Goal: Task Accomplishment & Management: Manage account settings

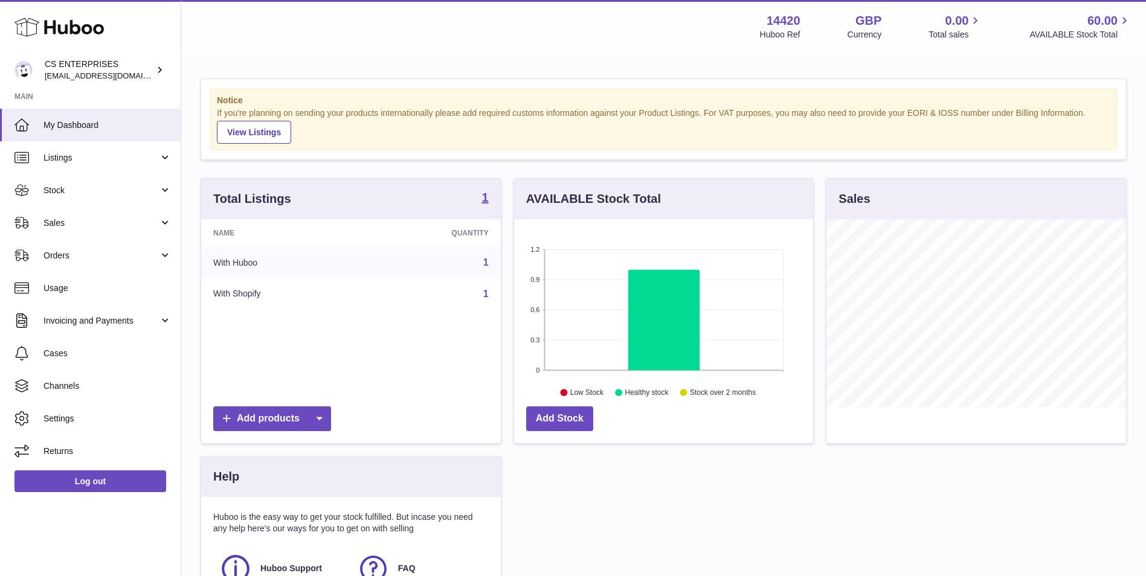
scroll to position [188, 299]
click at [122, 226] on span "Sales" at bounding box center [100, 222] width 115 height 11
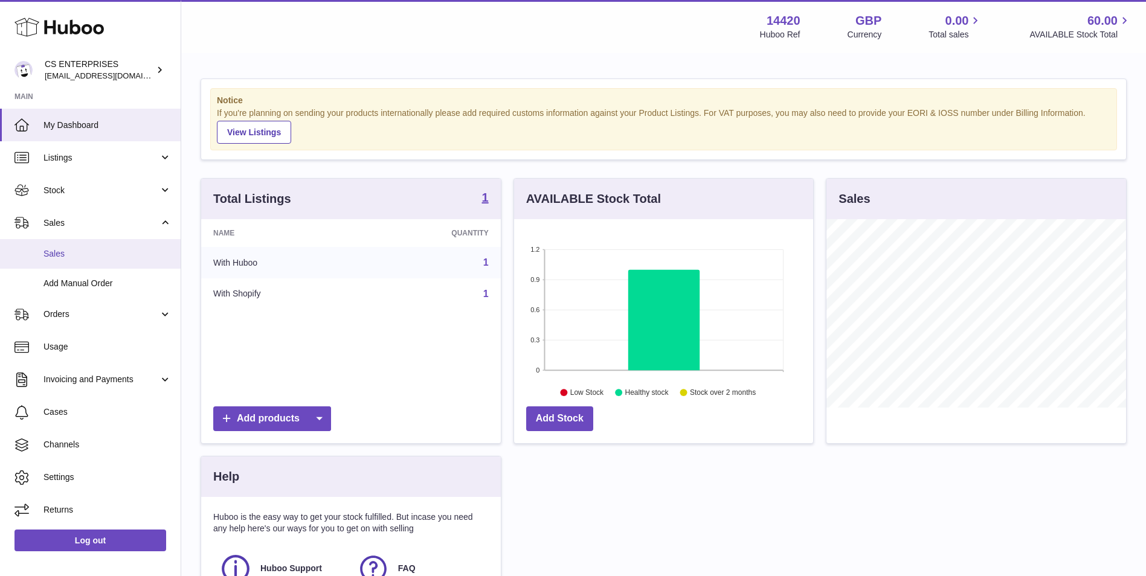
click at [114, 262] on link "Sales" at bounding box center [90, 254] width 181 height 30
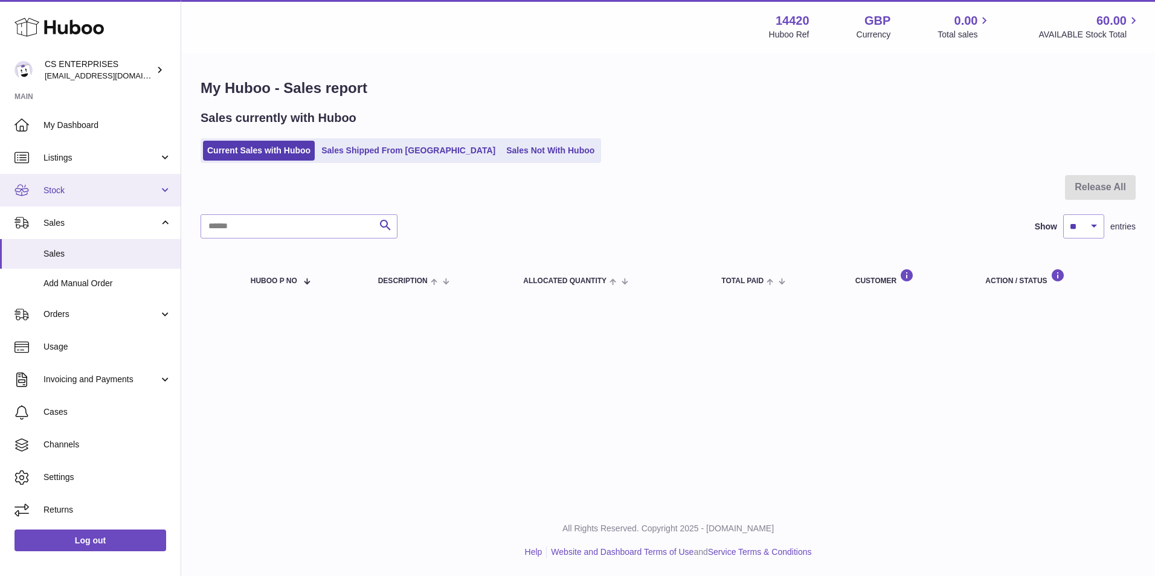
click at [94, 197] on link "Stock" at bounding box center [90, 190] width 181 height 33
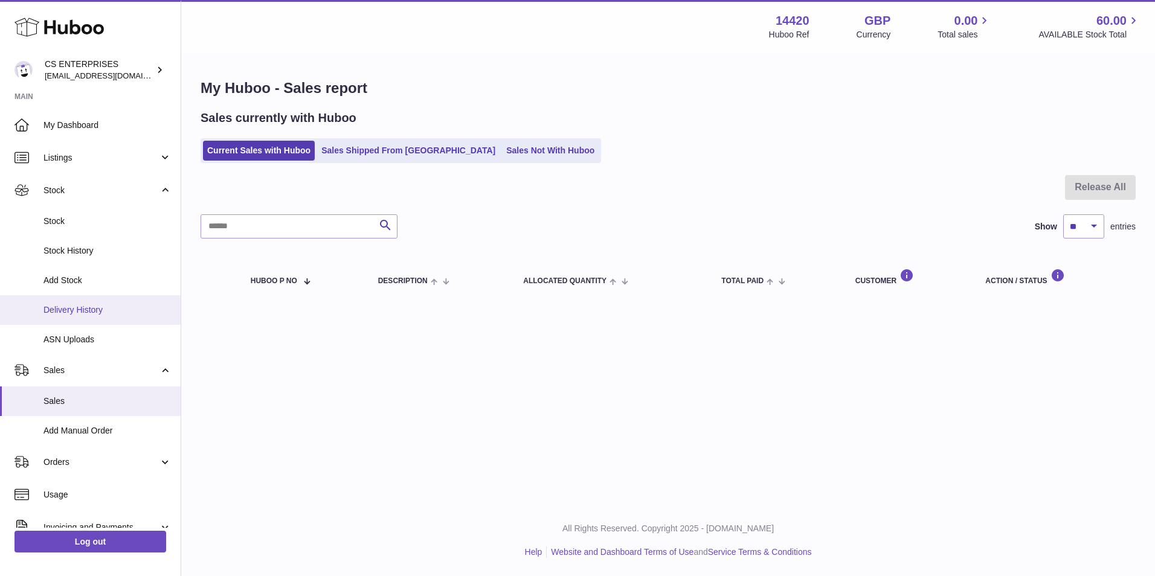
click at [88, 300] on link "Delivery History" at bounding box center [90, 310] width 181 height 30
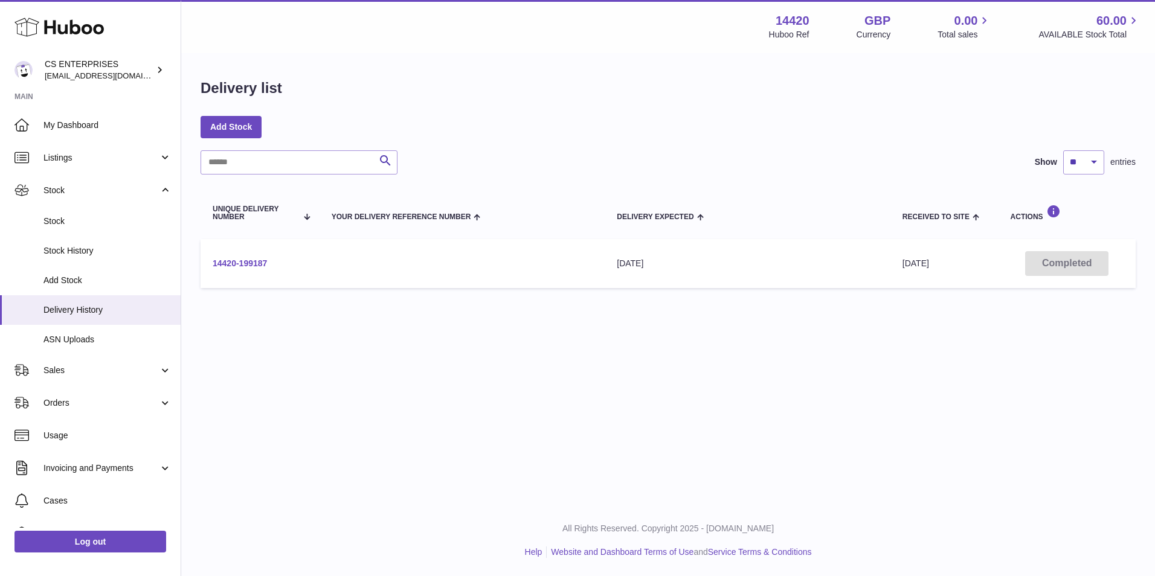
click at [259, 259] on link "14420-199187" at bounding box center [240, 264] width 54 height 10
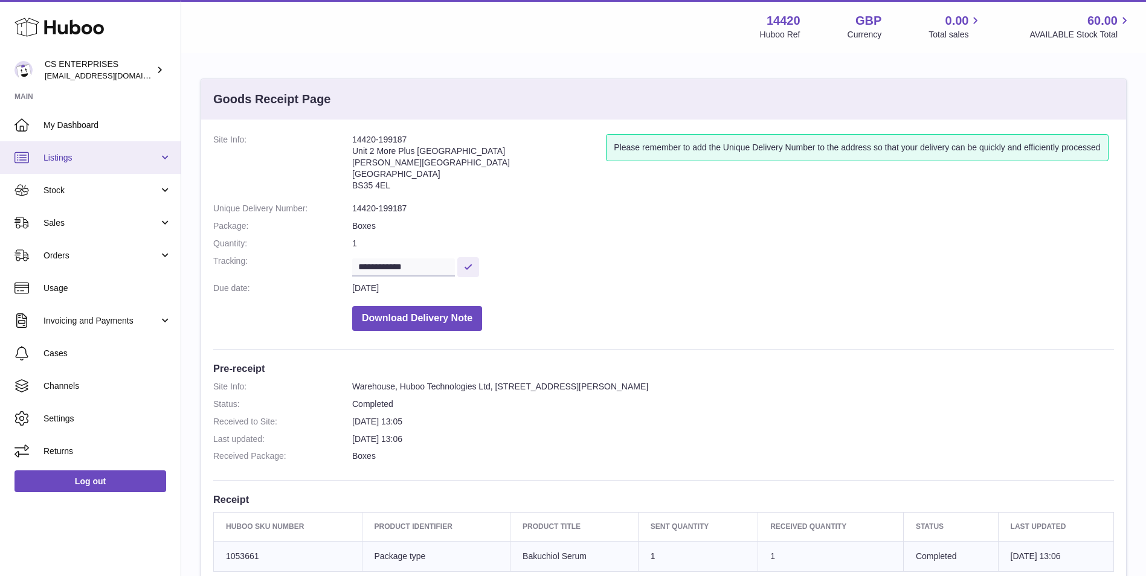
click at [120, 154] on span "Listings" at bounding box center [100, 157] width 115 height 11
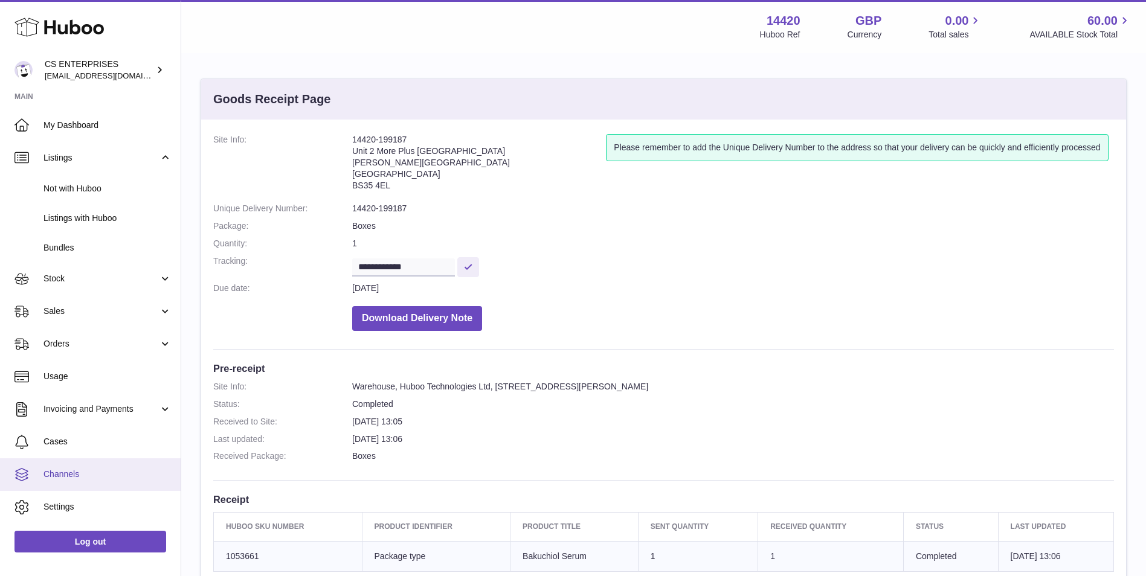
click at [112, 478] on span "Channels" at bounding box center [107, 474] width 128 height 11
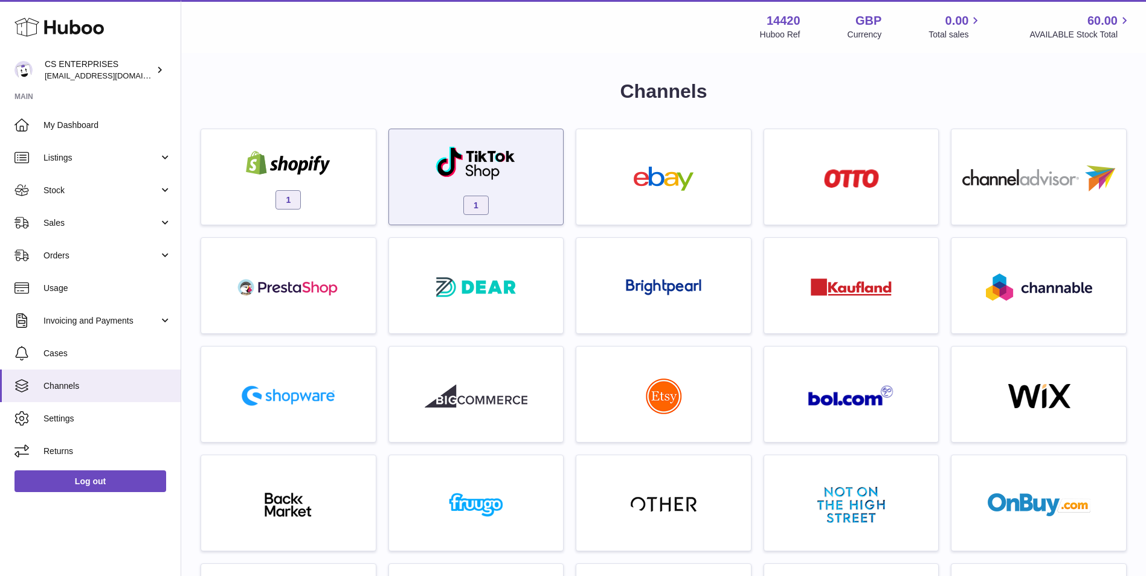
click at [498, 154] on img at bounding box center [476, 163] width 82 height 35
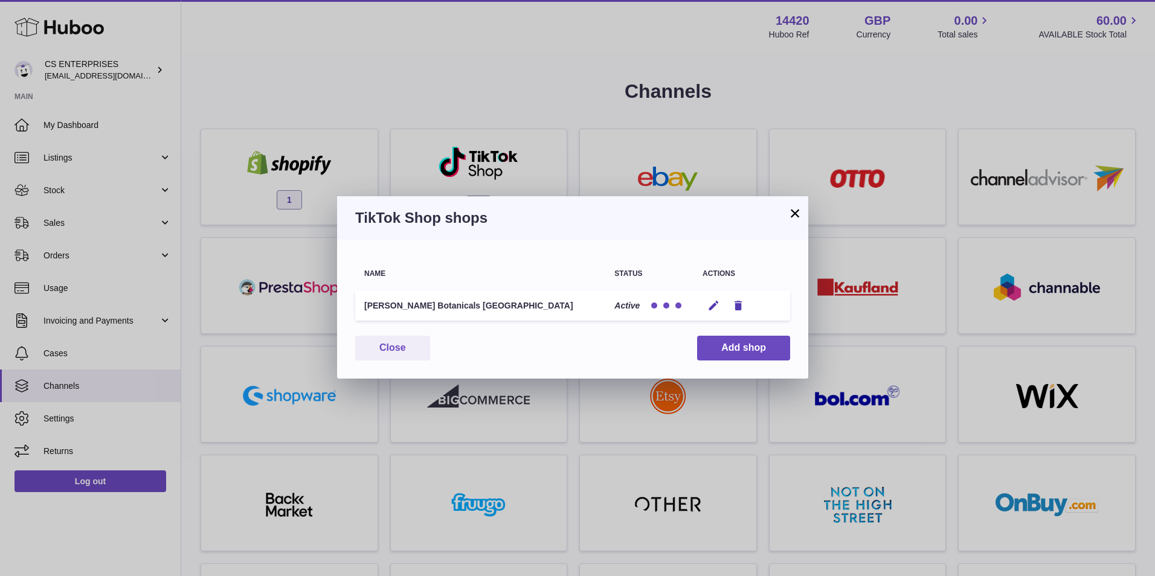
click at [799, 209] on button "×" at bounding box center [795, 213] width 14 height 14
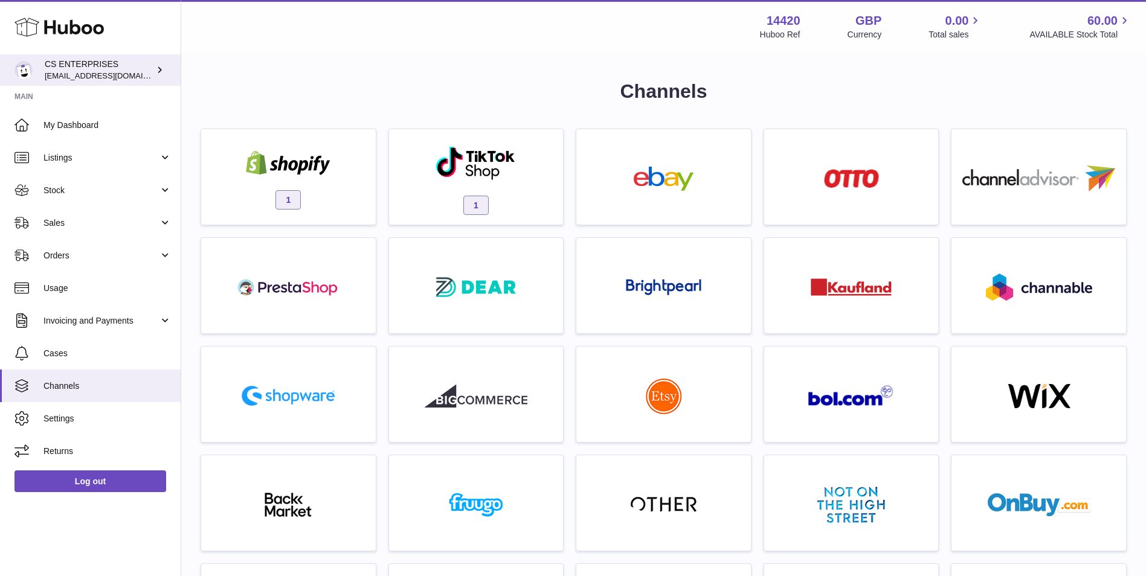
click at [97, 72] on span "[EMAIL_ADDRESS][DOMAIN_NAME]" at bounding box center [111, 76] width 133 height 10
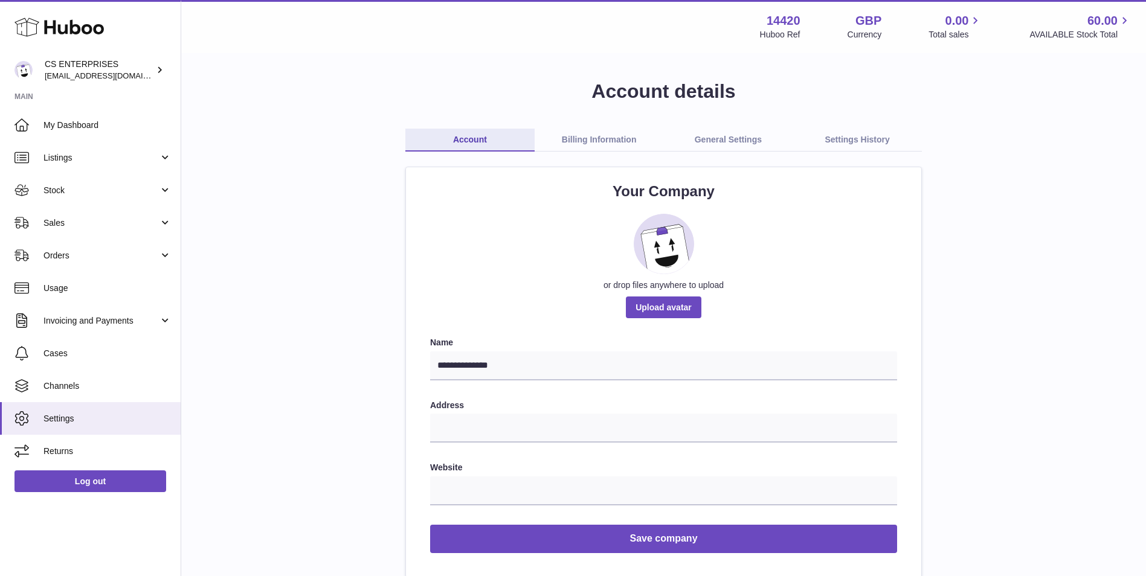
click at [618, 141] on link "Billing Information" at bounding box center [599, 140] width 129 height 23
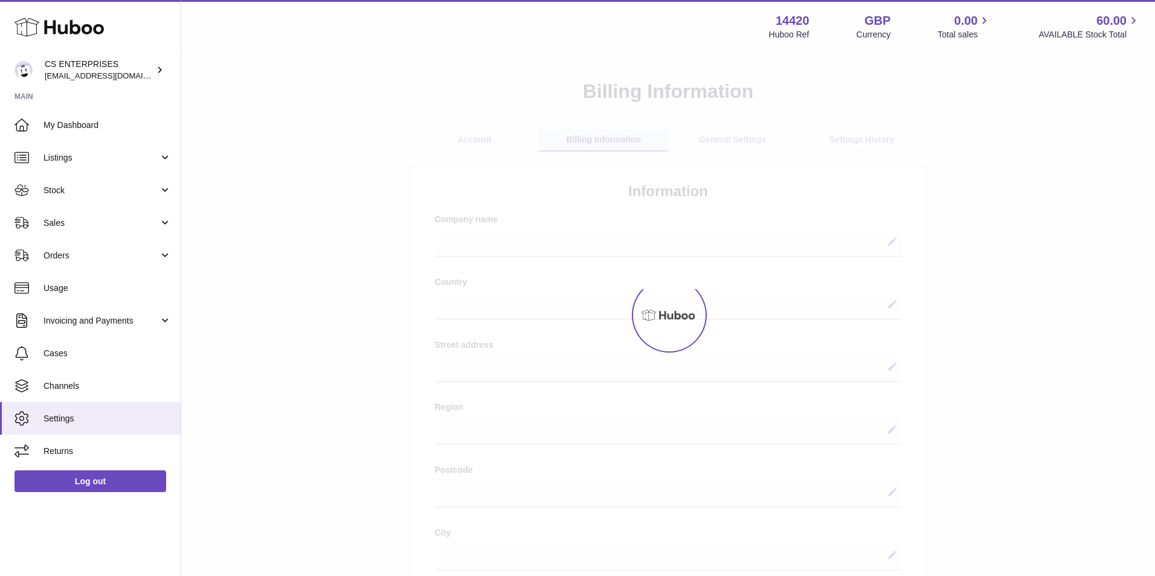
select select
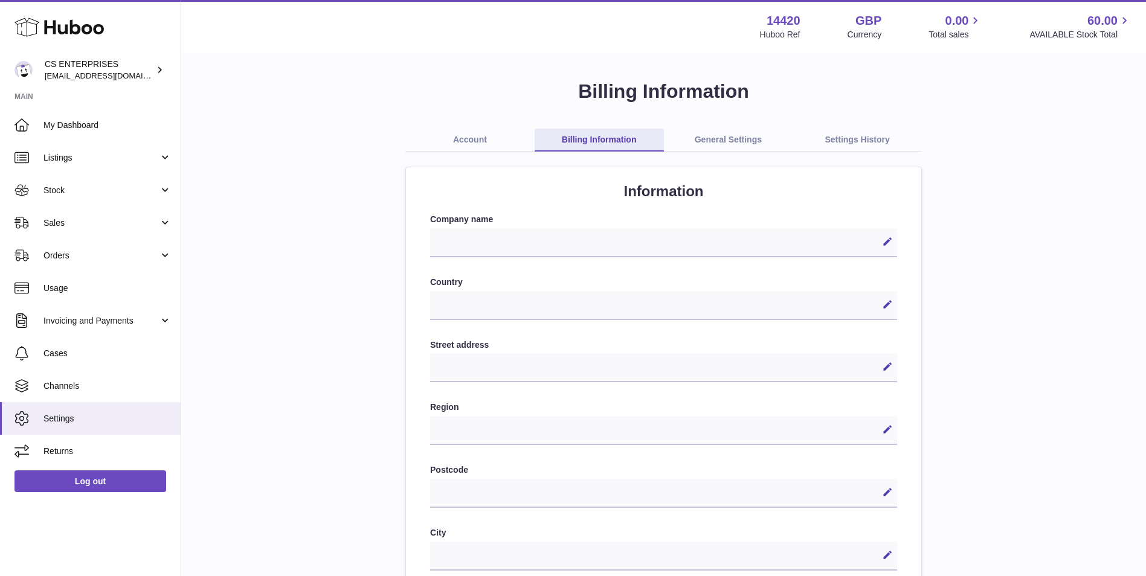
click at [722, 145] on link "General Settings" at bounding box center [728, 140] width 129 height 23
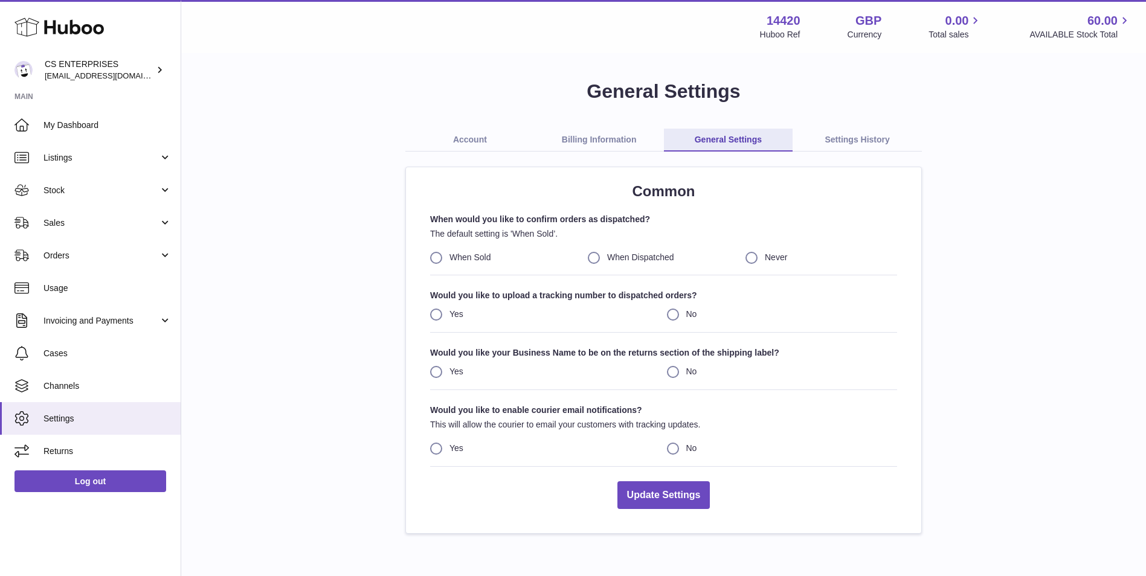
click at [797, 135] on link "Settings History" at bounding box center [857, 140] width 129 height 23
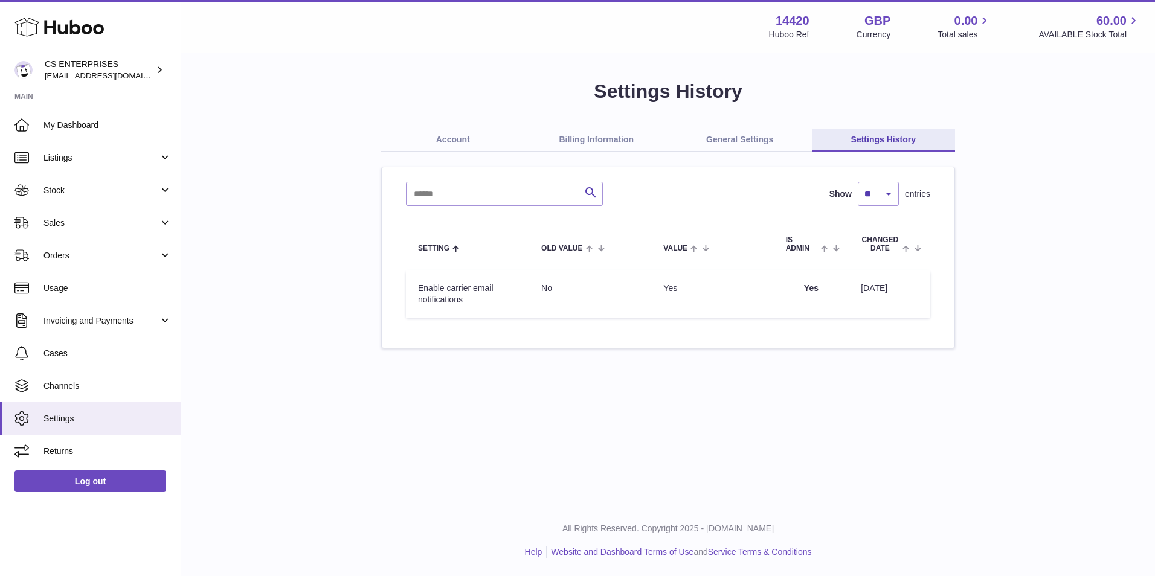
click at [622, 134] on link "Billing Information" at bounding box center [597, 140] width 144 height 23
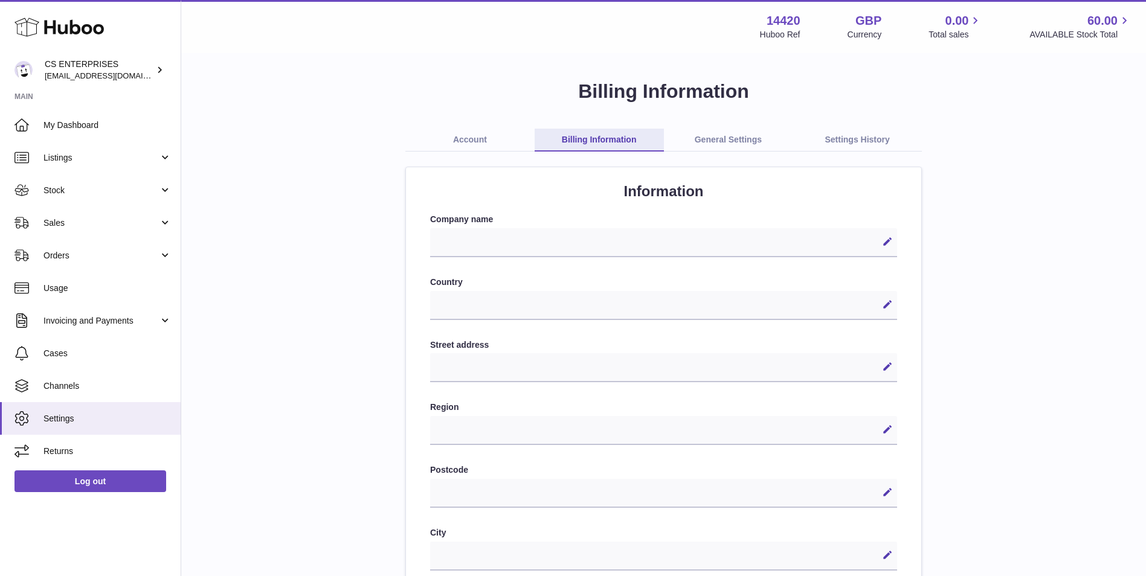
select select
click at [495, 148] on link "Account" at bounding box center [469, 140] width 129 height 23
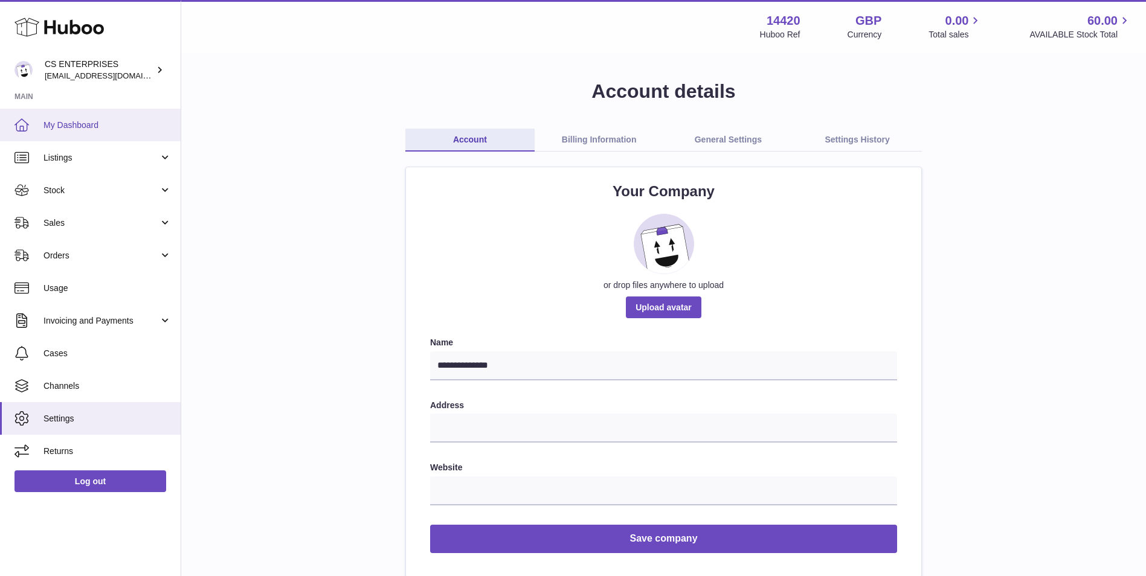
click at [142, 121] on span "My Dashboard" at bounding box center [107, 125] width 128 height 11
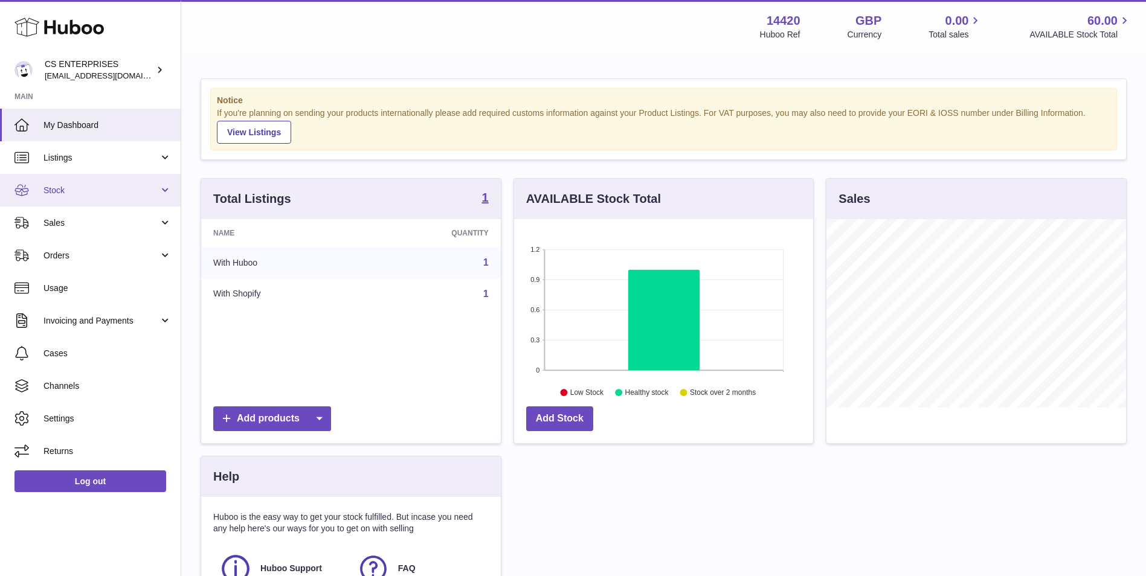
click at [89, 197] on link "Stock" at bounding box center [90, 190] width 181 height 33
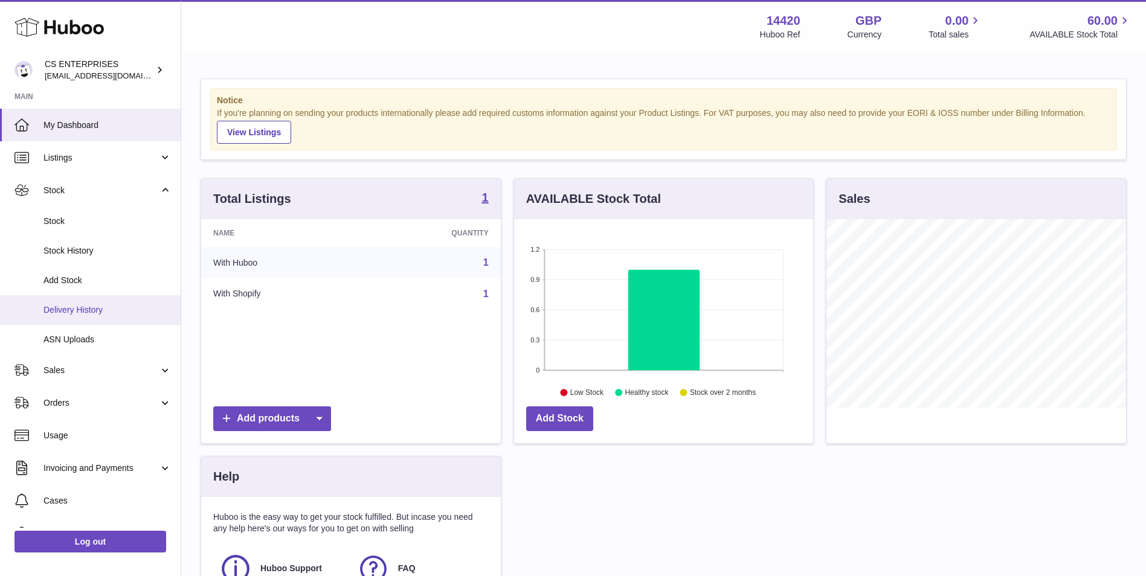
click at [147, 315] on span "Delivery History" at bounding box center [107, 309] width 128 height 11
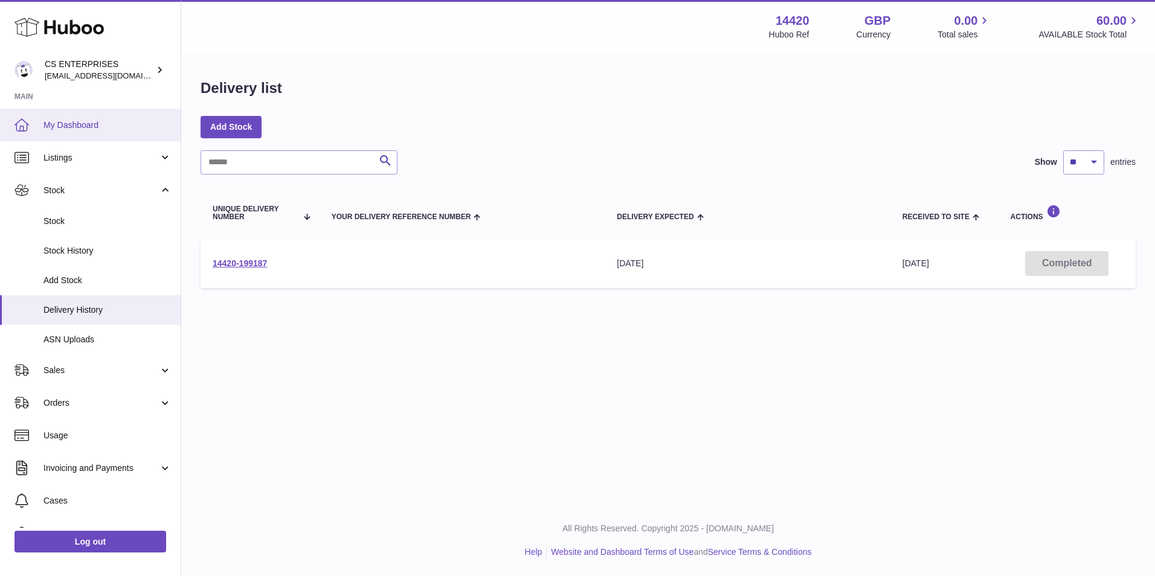
click at [134, 124] on span "My Dashboard" at bounding box center [107, 125] width 128 height 11
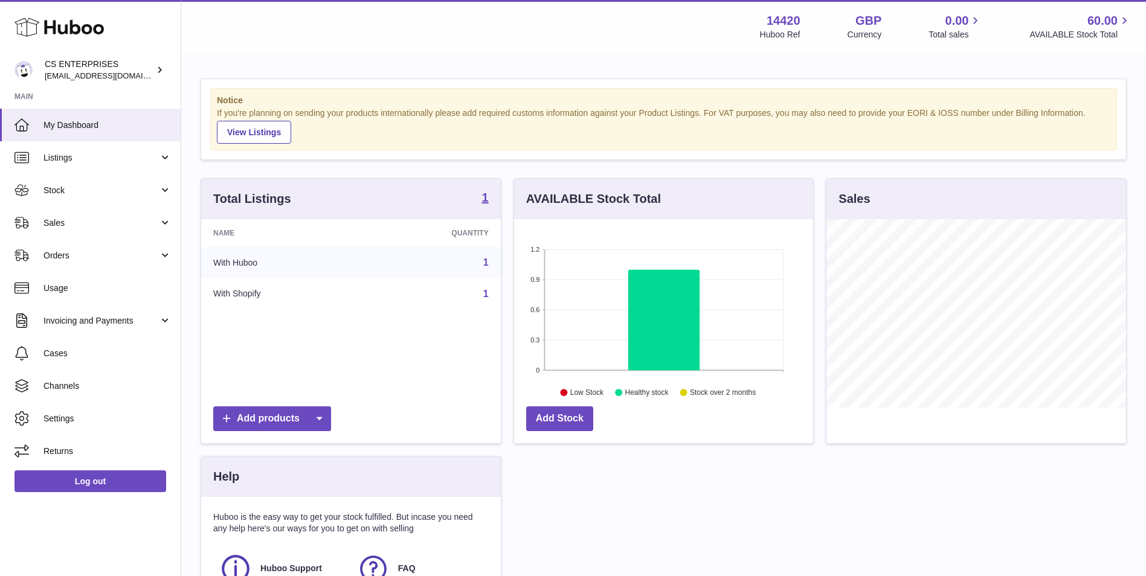
scroll to position [188, 299]
click at [60, 74] on span "[EMAIL_ADDRESS][DOMAIN_NAME]" at bounding box center [111, 76] width 133 height 10
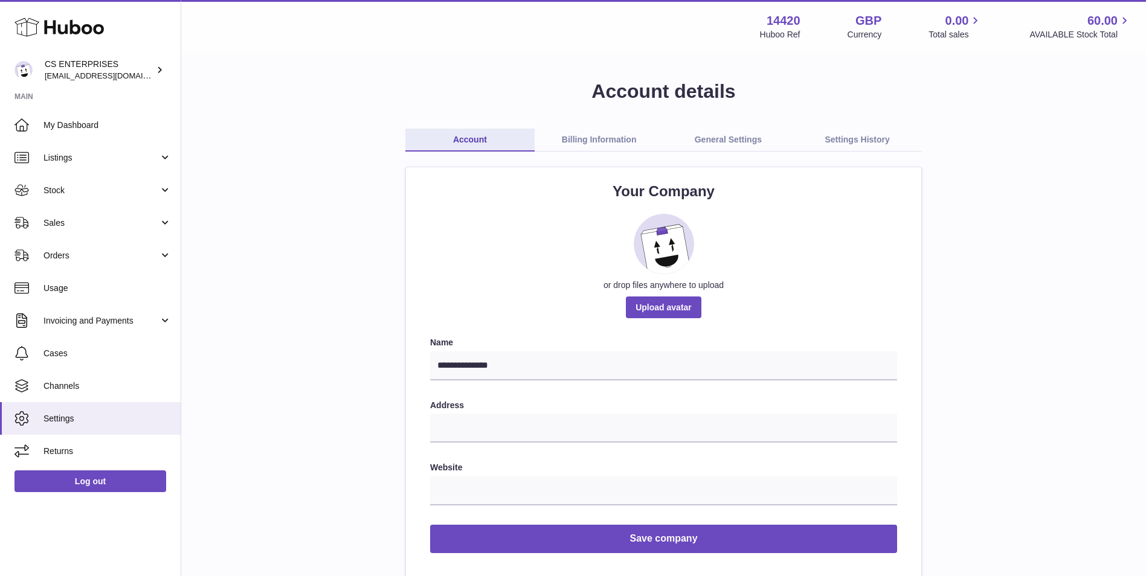
click at [606, 146] on link "Billing Information" at bounding box center [599, 140] width 129 height 23
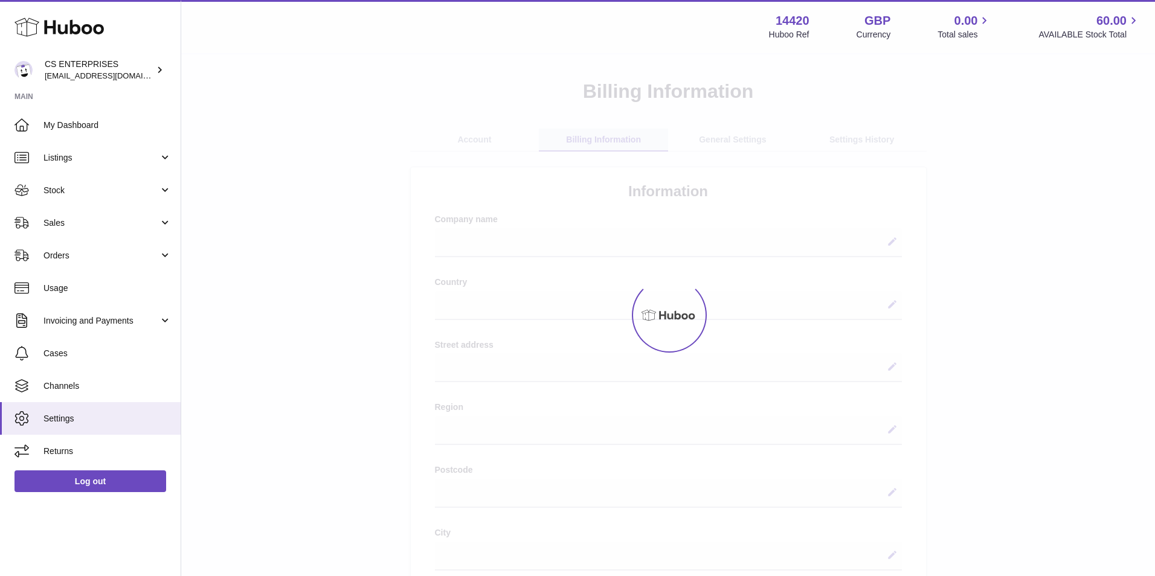
select select
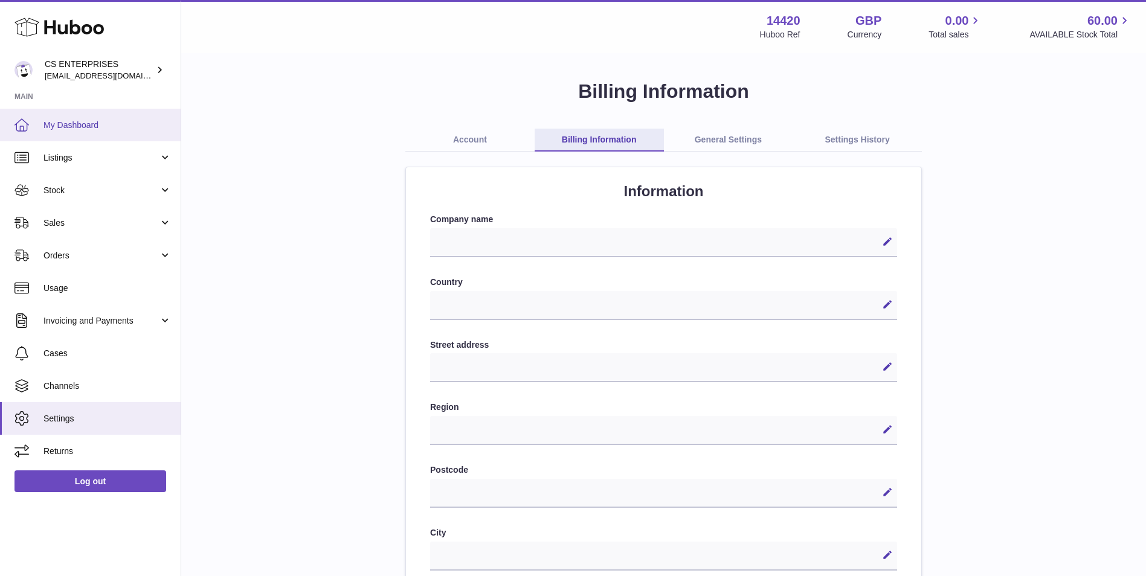
click at [86, 122] on span "My Dashboard" at bounding box center [107, 125] width 128 height 11
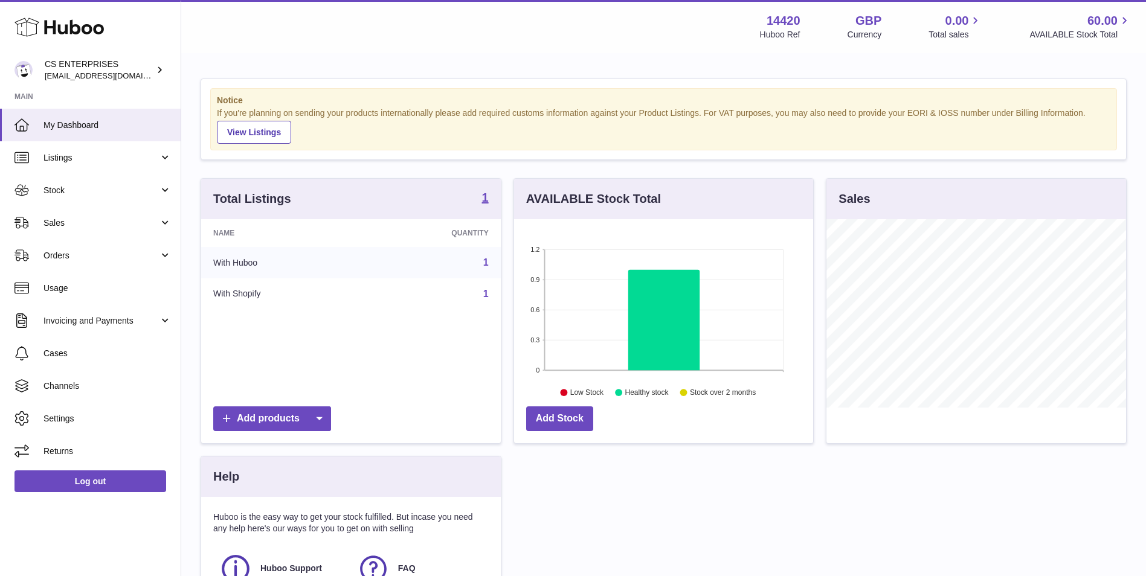
click at [489, 259] on td "1" at bounding box center [431, 262] width 138 height 31
click at [480, 265] on td "1" at bounding box center [431, 262] width 138 height 31
click at [483, 265] on link "1" at bounding box center [485, 262] width 5 height 10
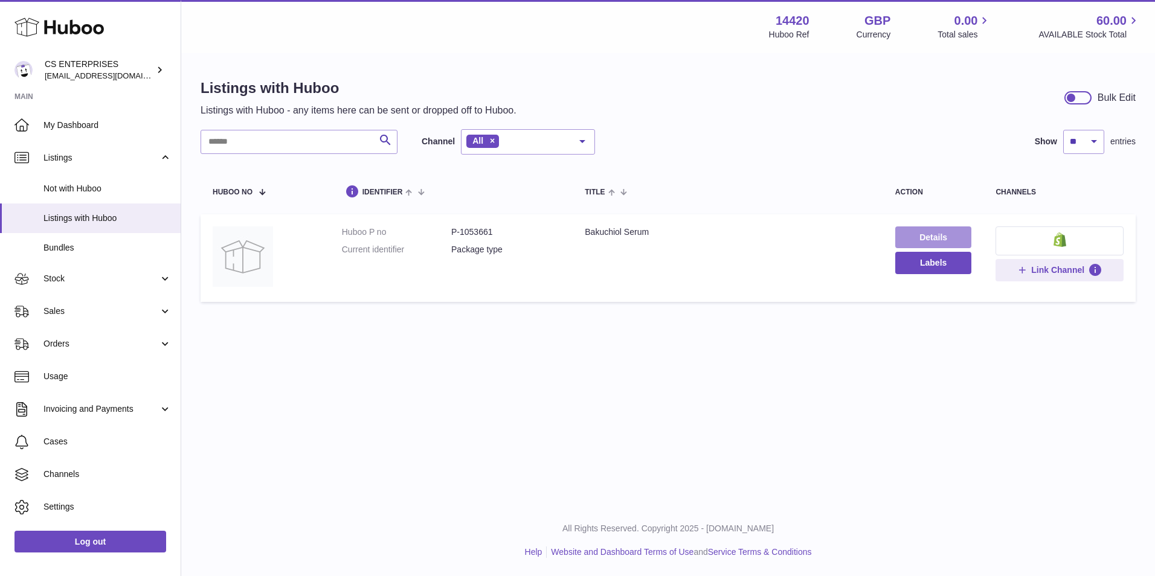
click at [921, 237] on link "Details" at bounding box center [933, 238] width 77 height 22
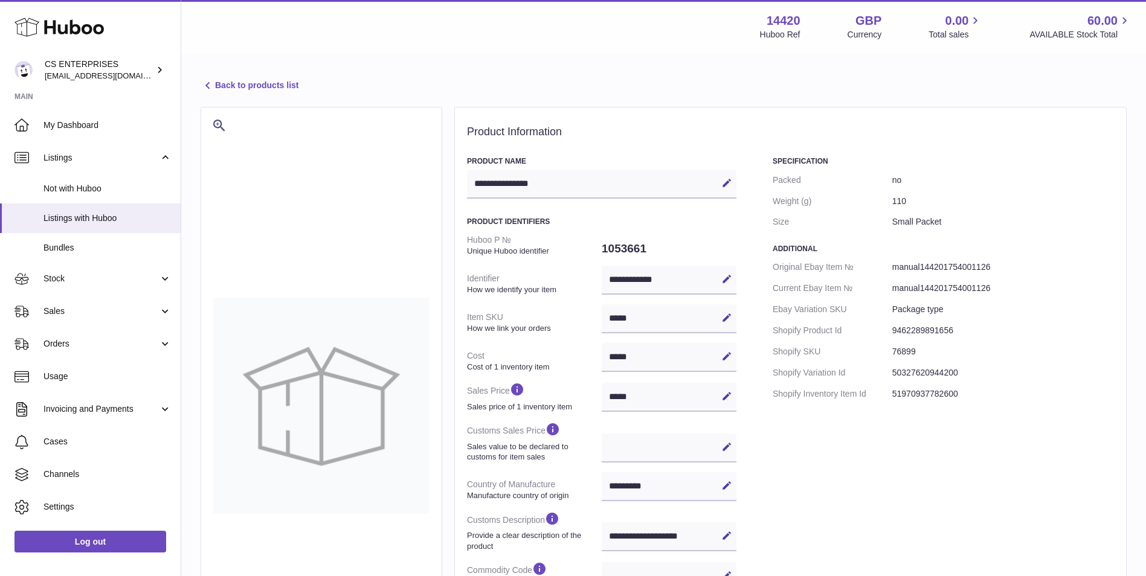
select select "***"
select select "****"
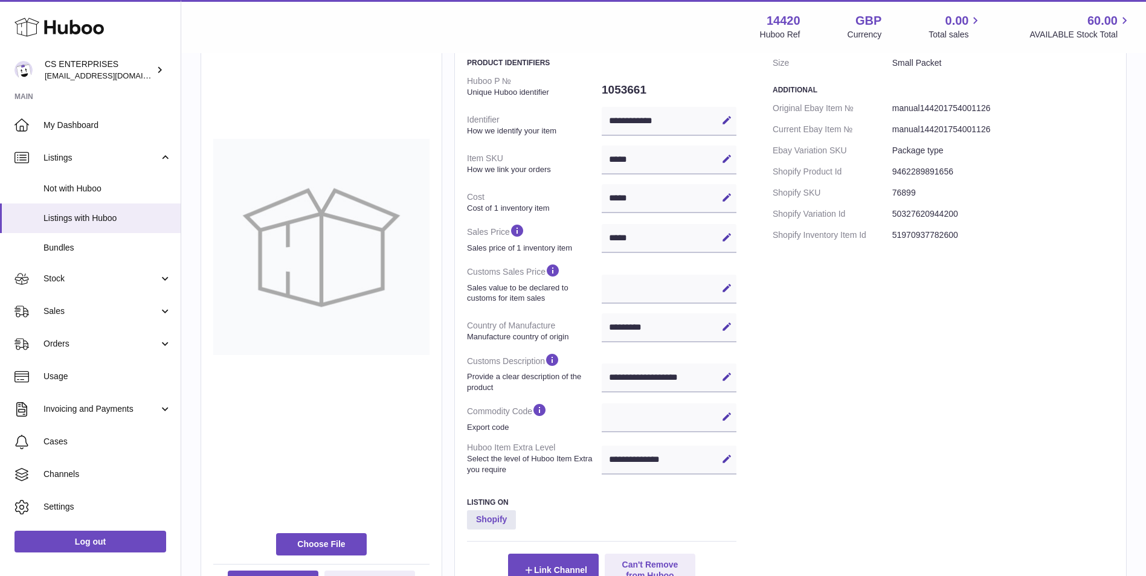
scroll to position [201, 0]
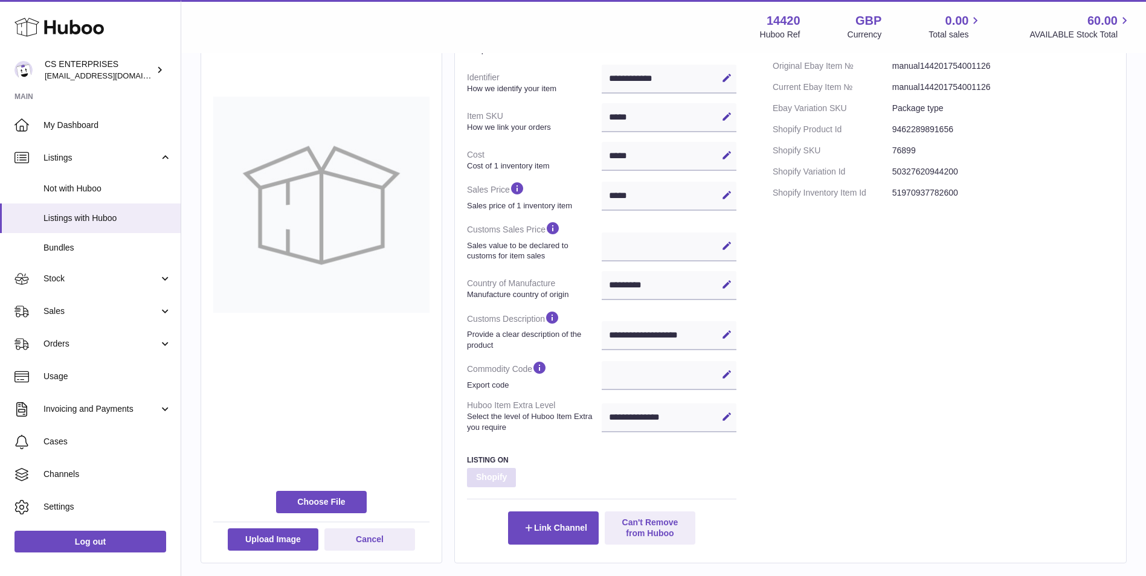
click at [500, 481] on strong "Shopify" at bounding box center [491, 477] width 49 height 19
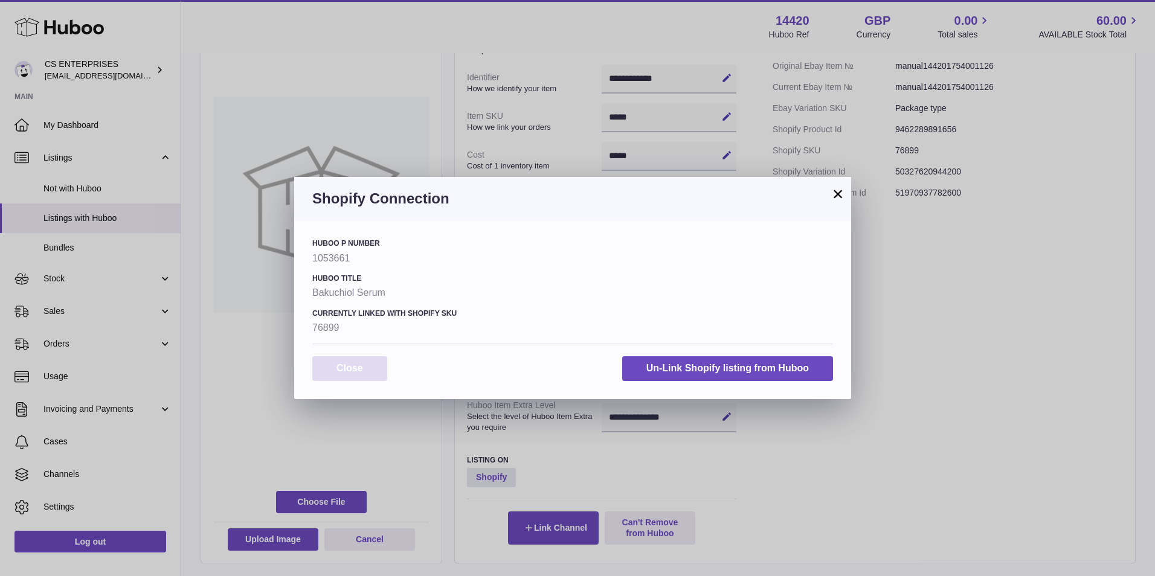
click at [367, 360] on button "Close" at bounding box center [349, 368] width 75 height 25
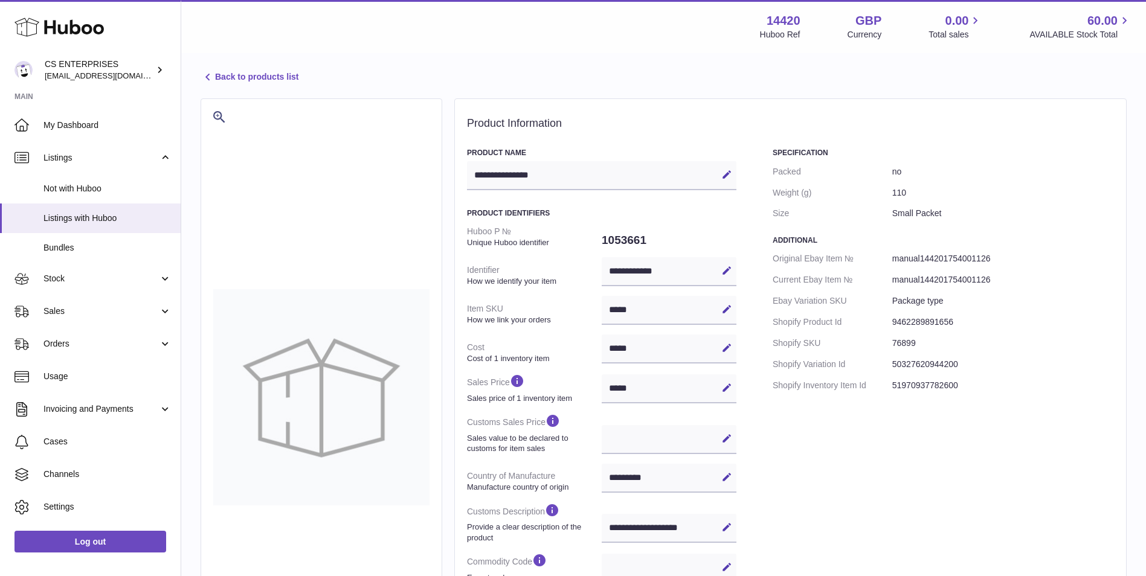
scroll to position [0, 0]
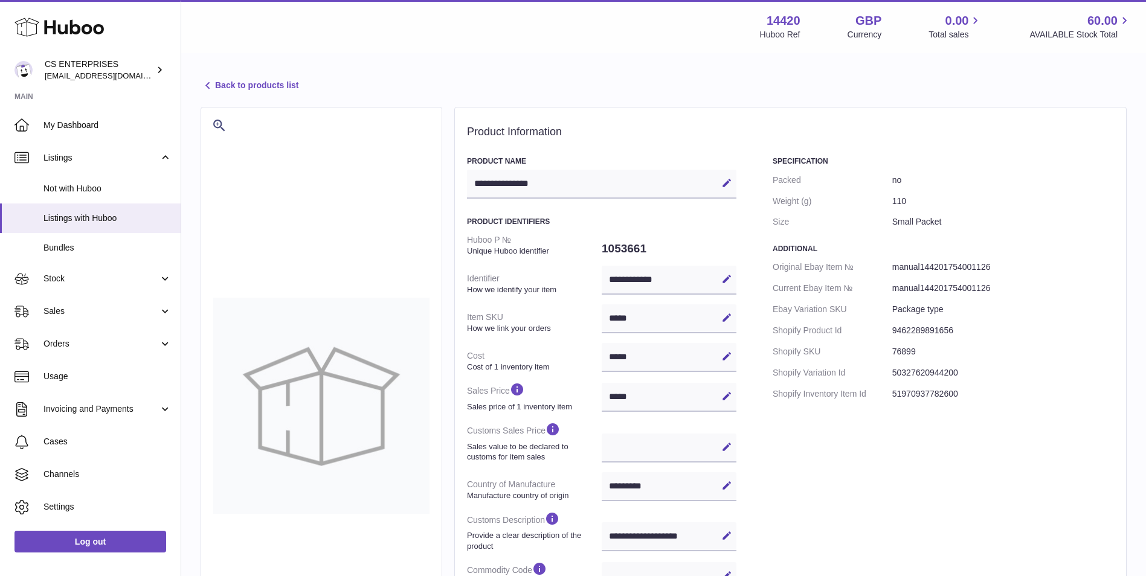
click at [292, 85] on link "Back to products list" at bounding box center [250, 86] width 98 height 14
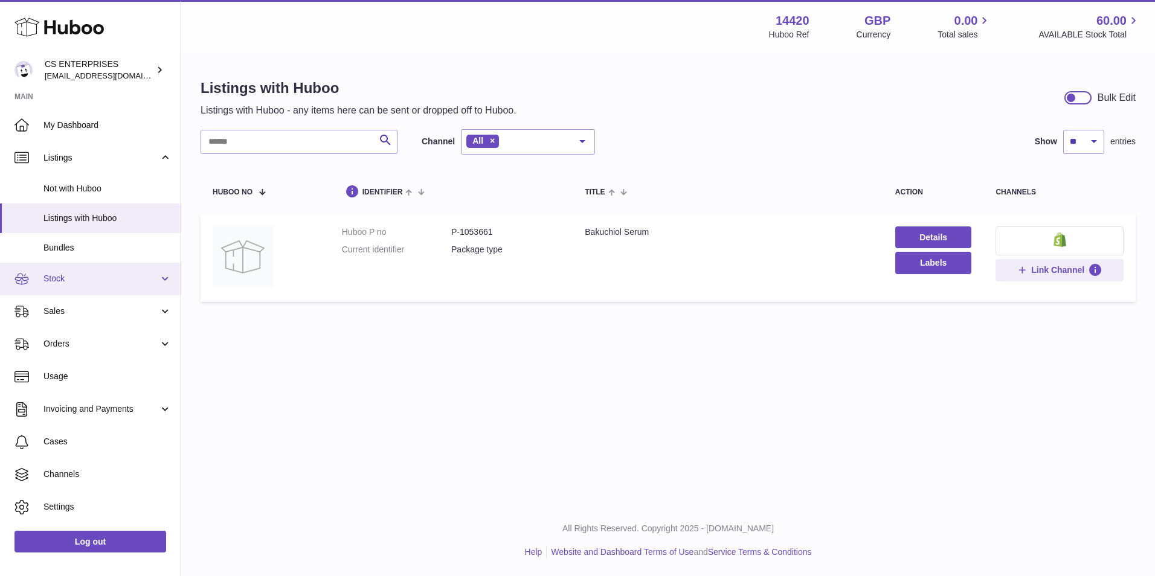
click at [63, 277] on span "Stock" at bounding box center [100, 278] width 115 height 11
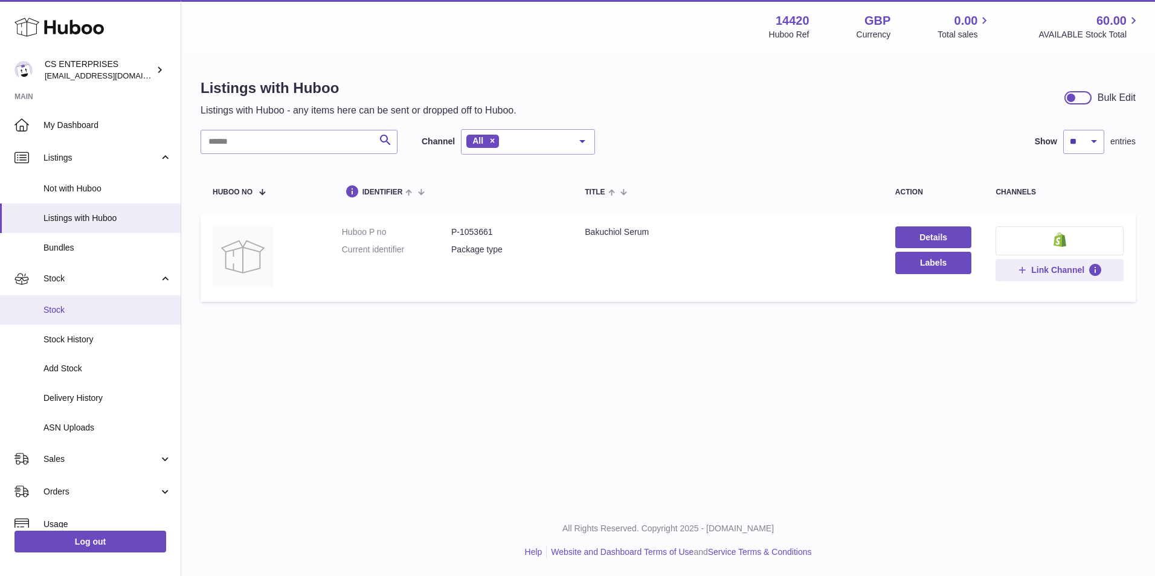
click at [71, 307] on span "Stock" at bounding box center [107, 309] width 128 height 11
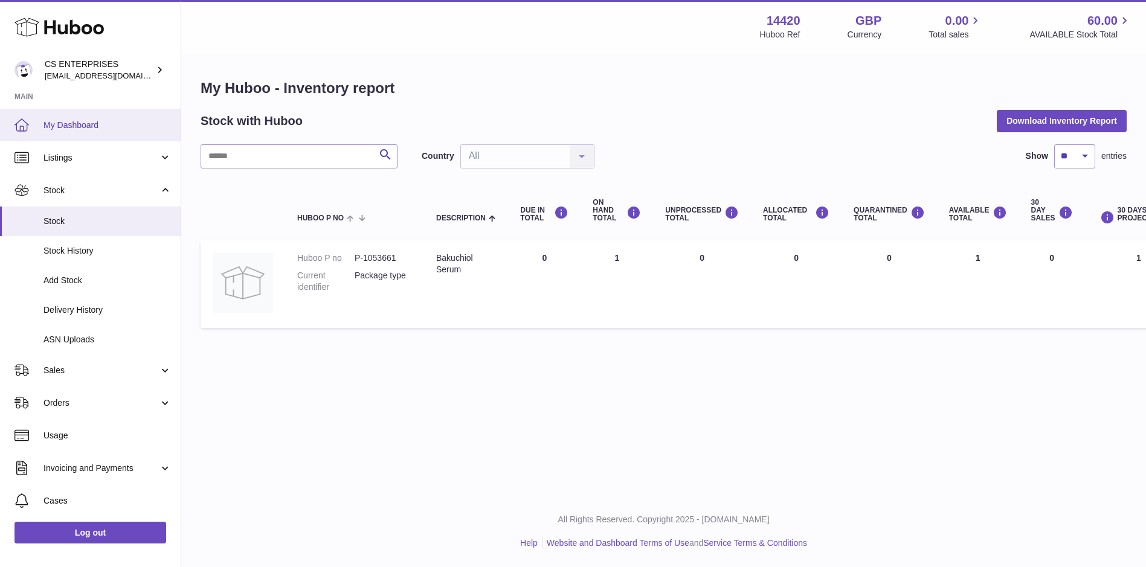
click at [89, 123] on span "My Dashboard" at bounding box center [107, 125] width 128 height 11
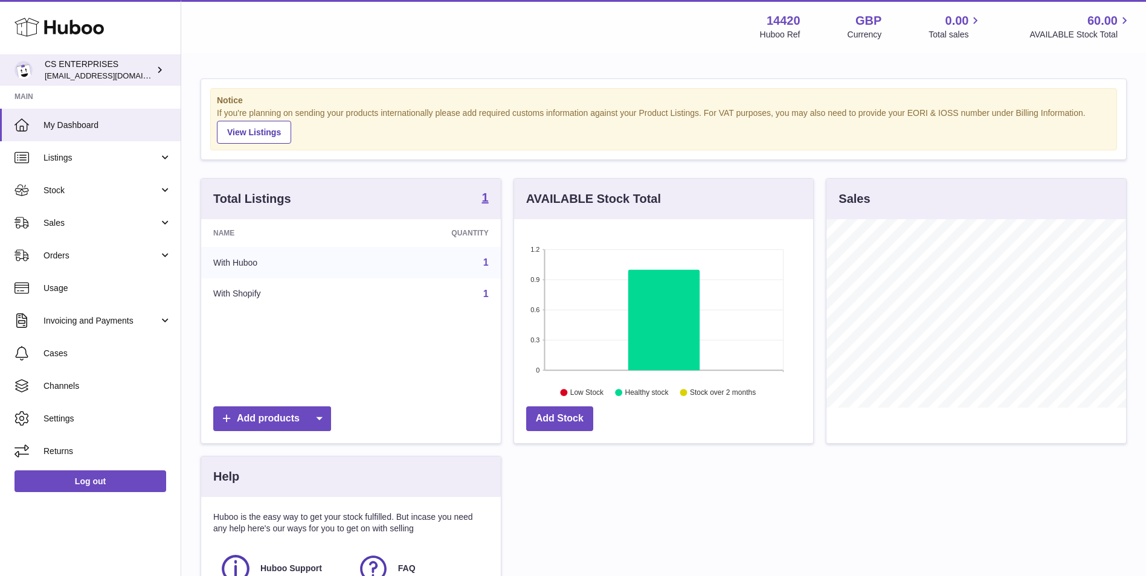
scroll to position [188, 299]
click at [100, 69] on div "CS ENTERPRISES [EMAIL_ADDRESS][DOMAIN_NAME]" at bounding box center [99, 70] width 109 height 23
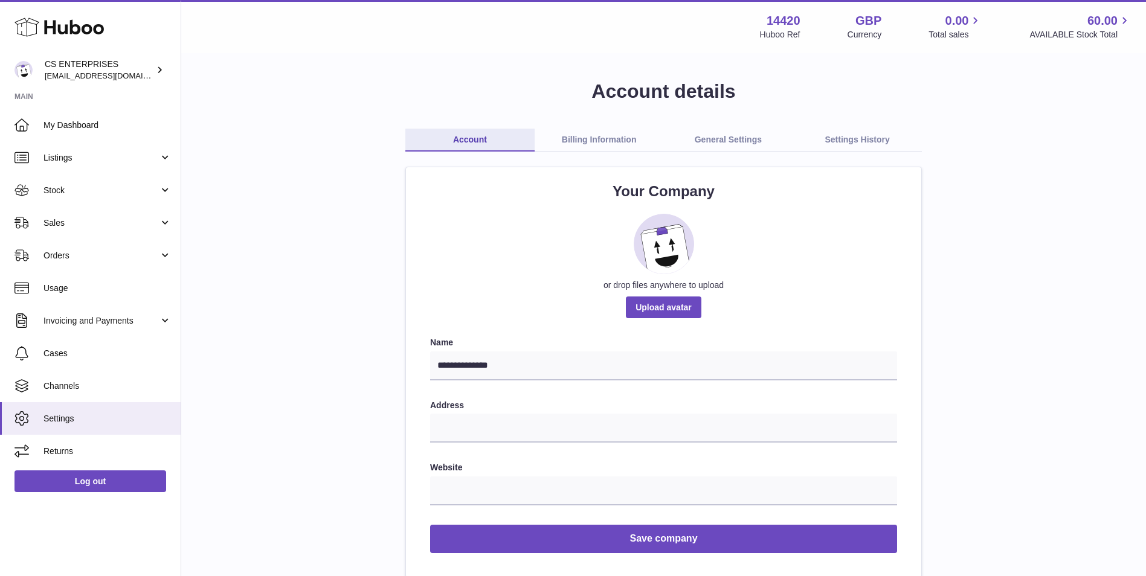
click at [599, 146] on link "Billing Information" at bounding box center [599, 140] width 129 height 23
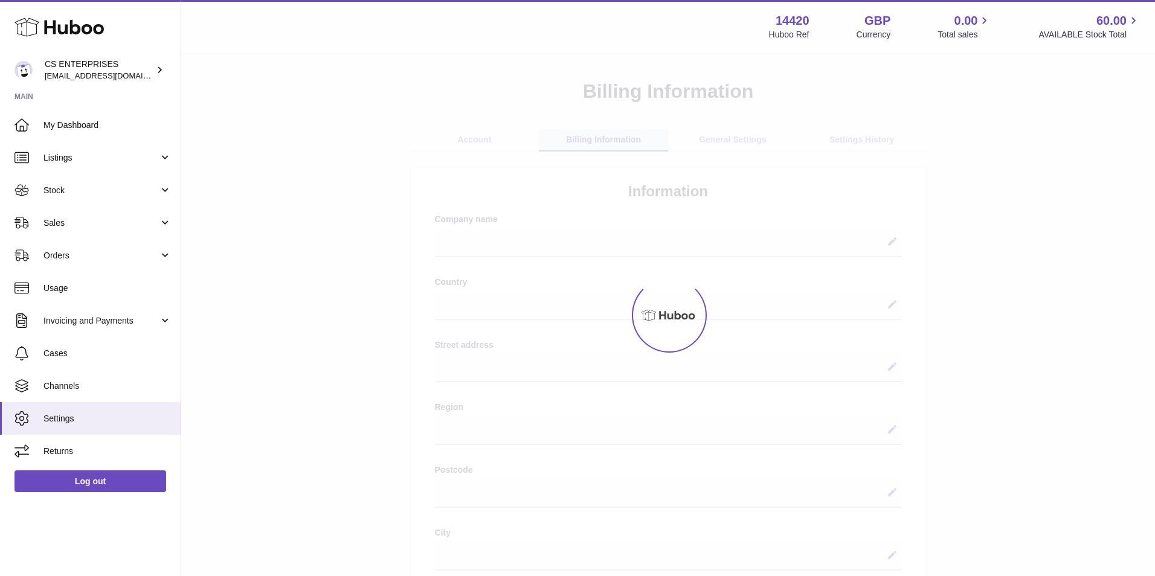
select select
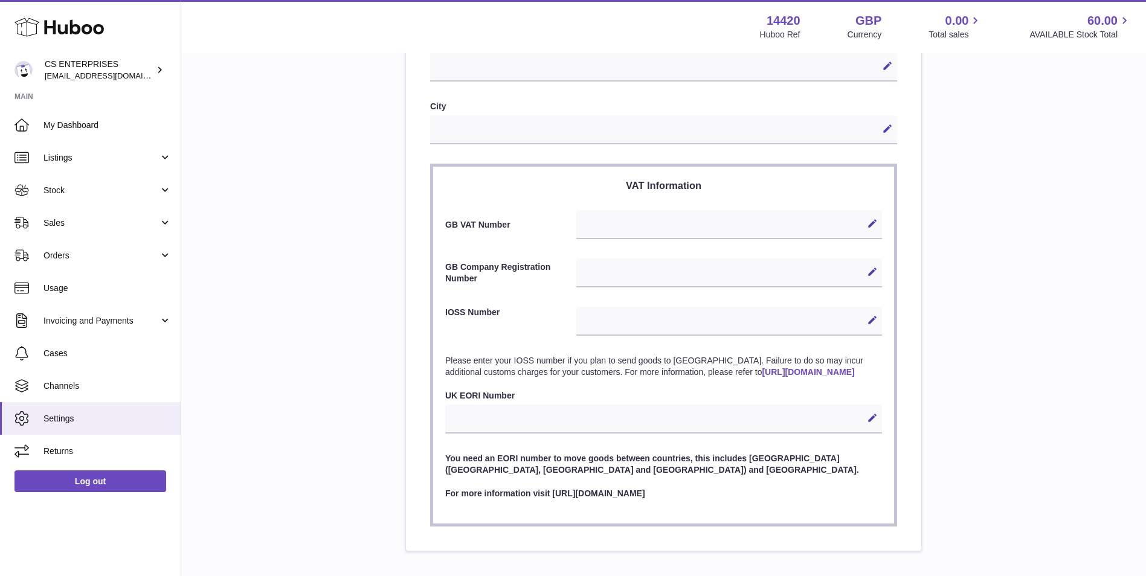
scroll to position [403, 0]
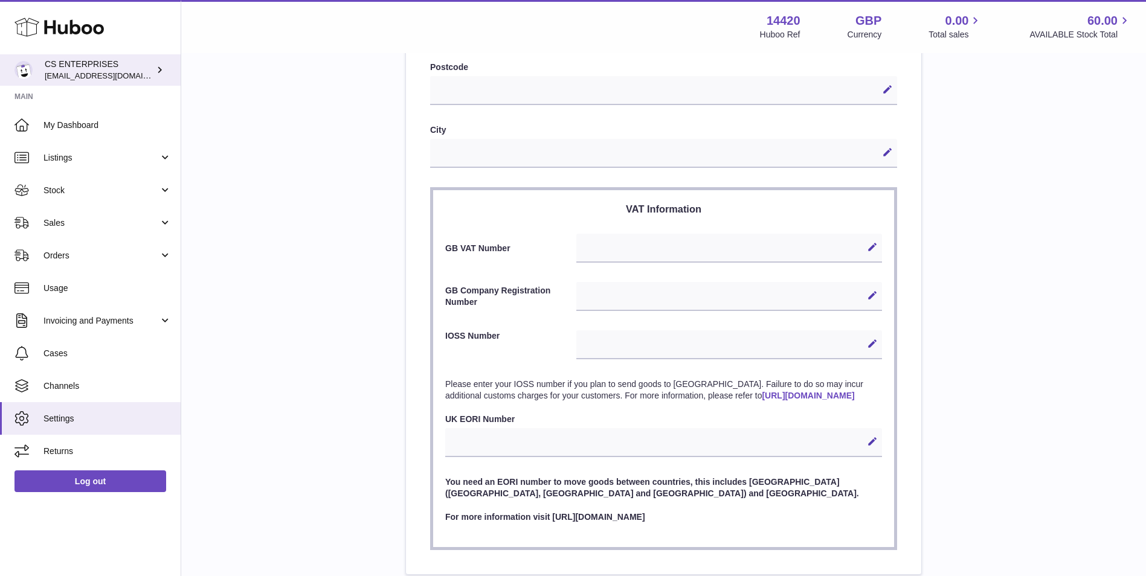
click at [108, 66] on div "CS ENTERPRISES [EMAIL_ADDRESS][DOMAIN_NAME]" at bounding box center [99, 70] width 109 height 23
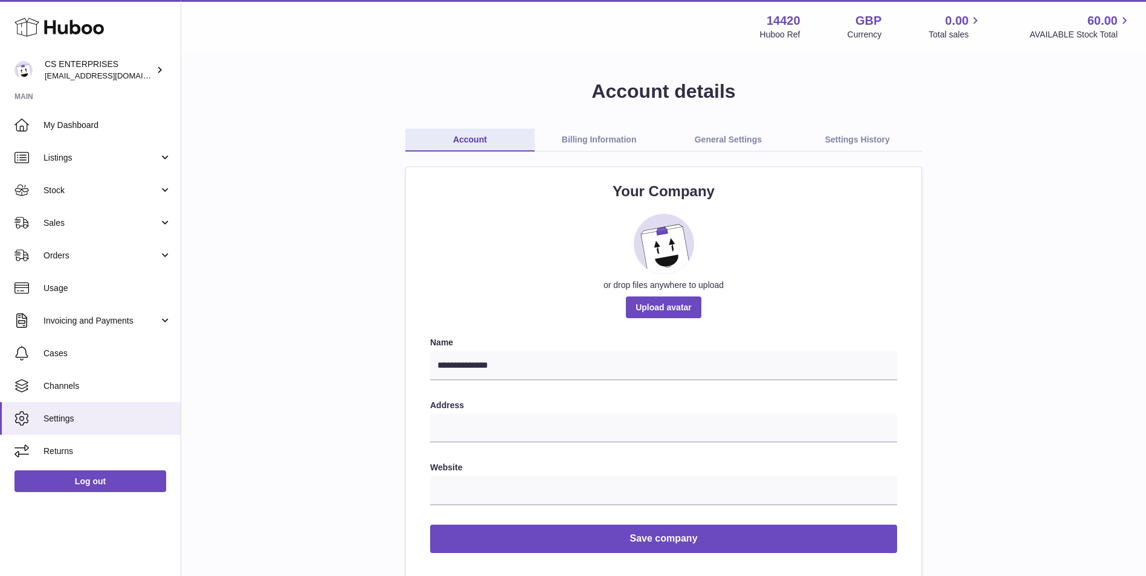
click at [593, 129] on link "Billing Information" at bounding box center [599, 140] width 129 height 23
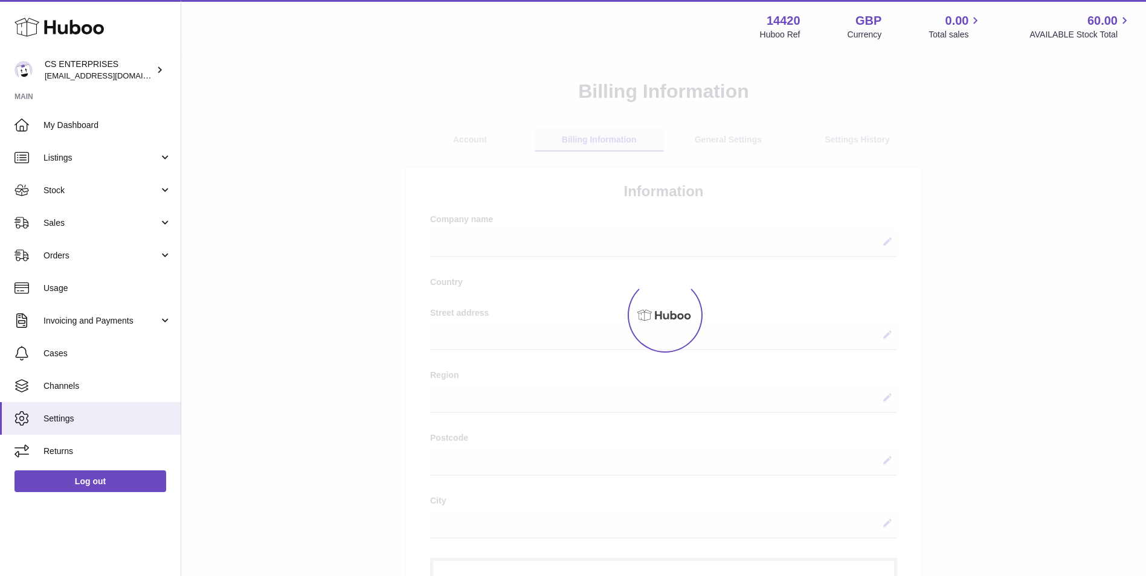
select select
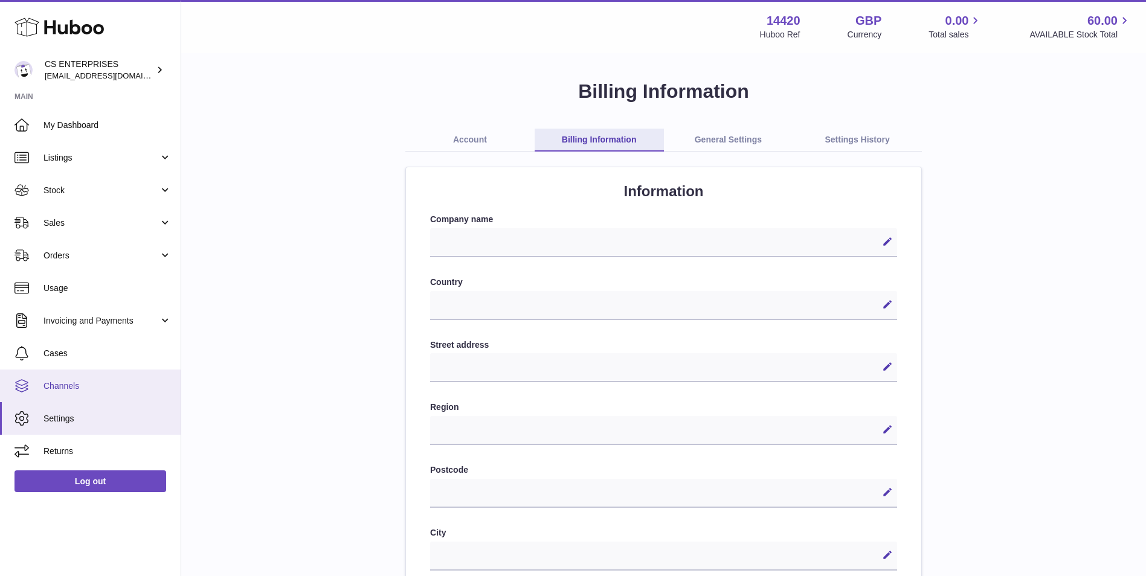
click at [121, 381] on span "Channels" at bounding box center [107, 386] width 128 height 11
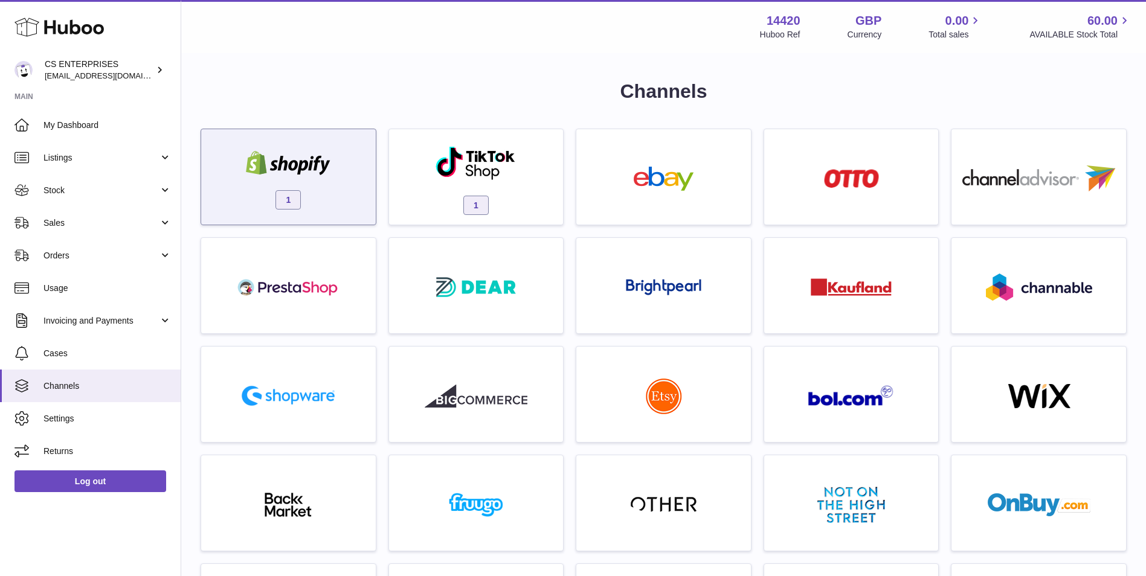
click at [367, 204] on div "1" at bounding box center [288, 179] width 163 height 77
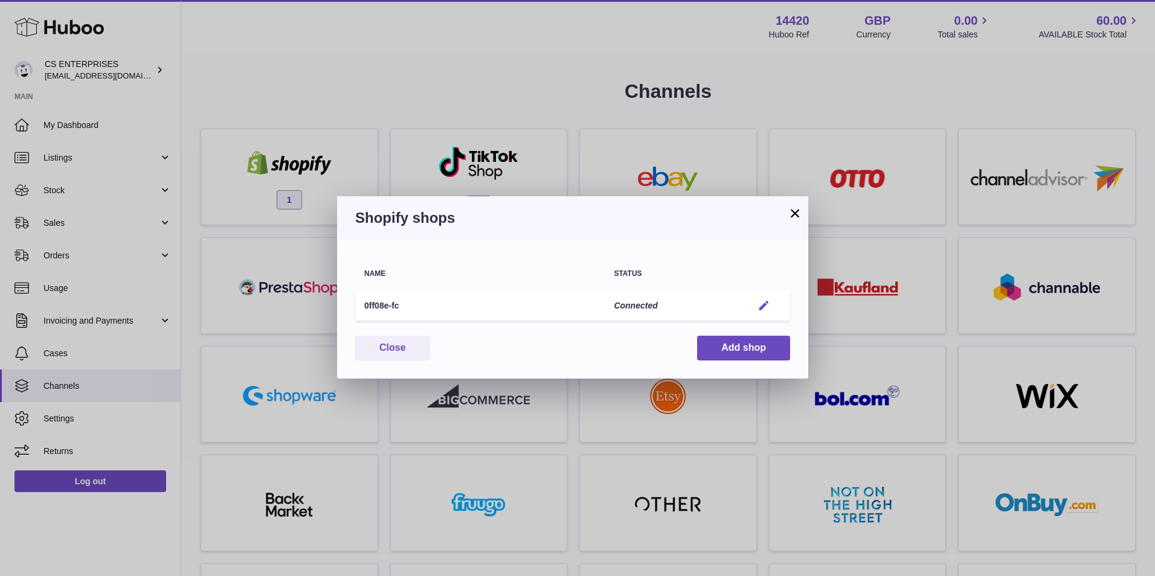
click at [764, 306] on em "button" at bounding box center [764, 306] width 13 height 13
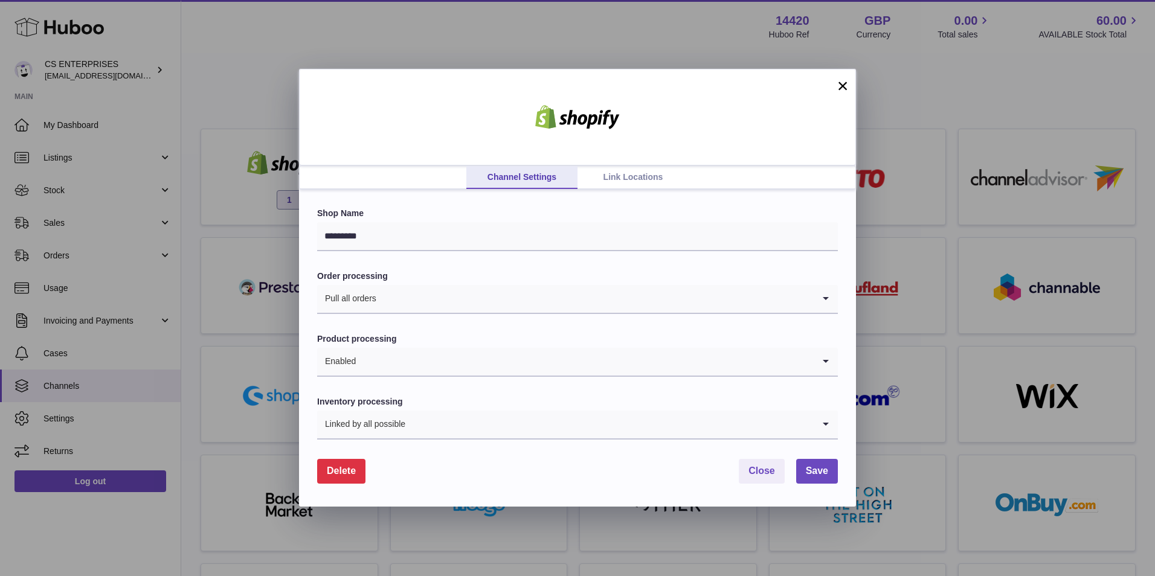
click at [649, 177] on link "Link Locations" at bounding box center [633, 177] width 111 height 23
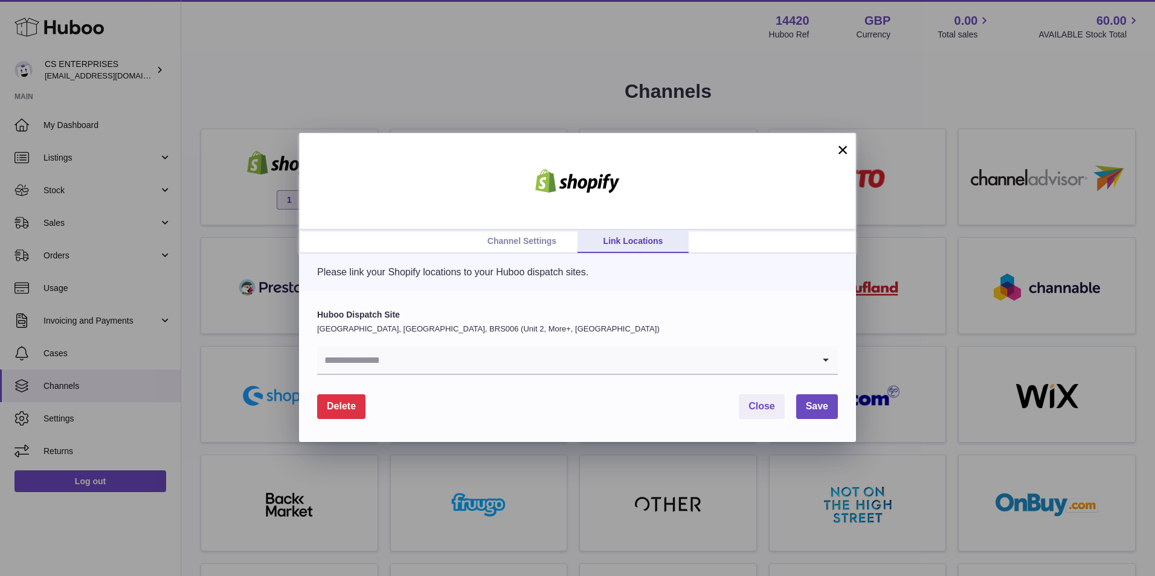
click at [556, 241] on link "Channel Settings" at bounding box center [521, 241] width 111 height 23
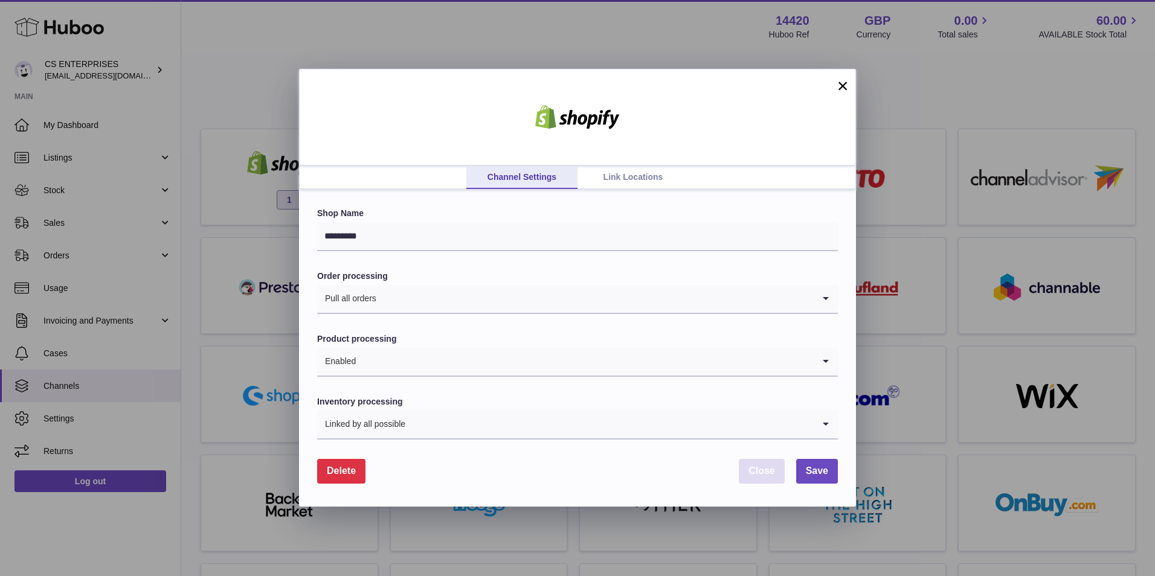
click at [747, 474] on button "Close" at bounding box center [762, 471] width 46 height 25
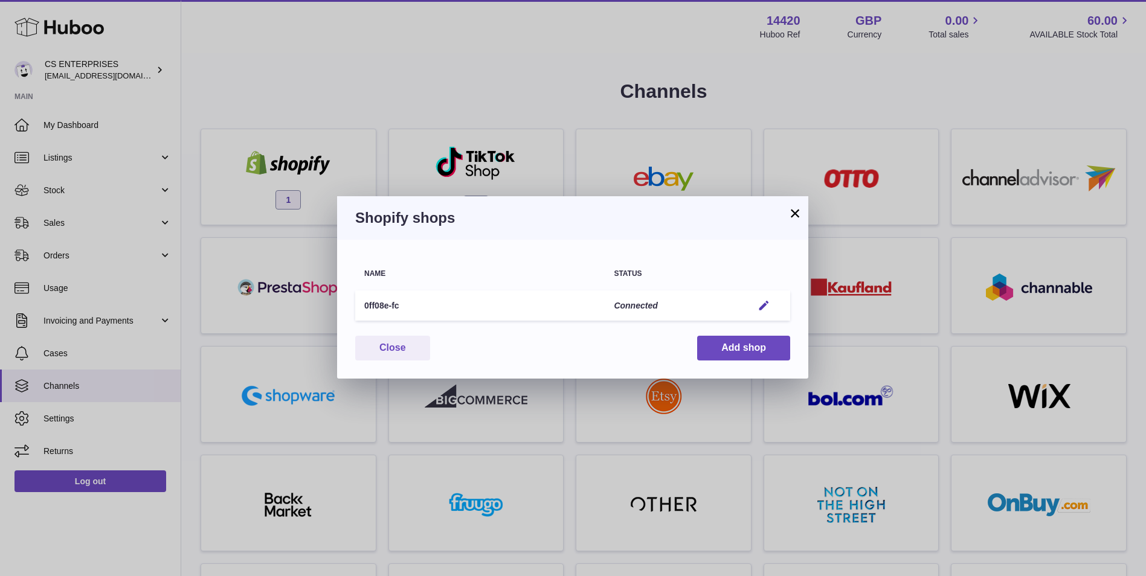
click at [797, 211] on button "×" at bounding box center [795, 213] width 14 height 14
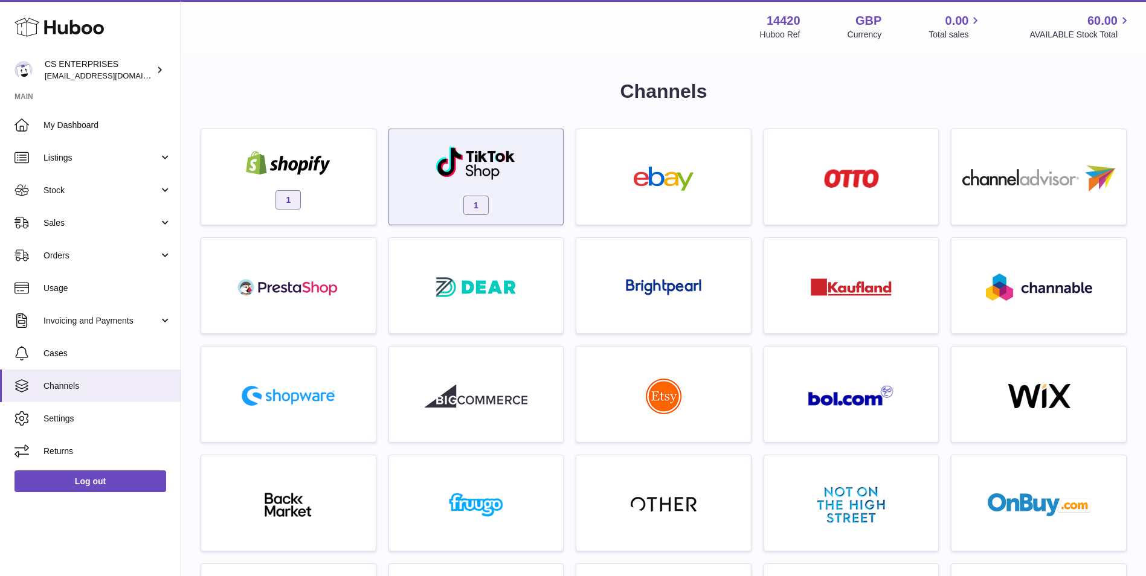
click at [428, 182] on div "1" at bounding box center [476, 179] width 163 height 77
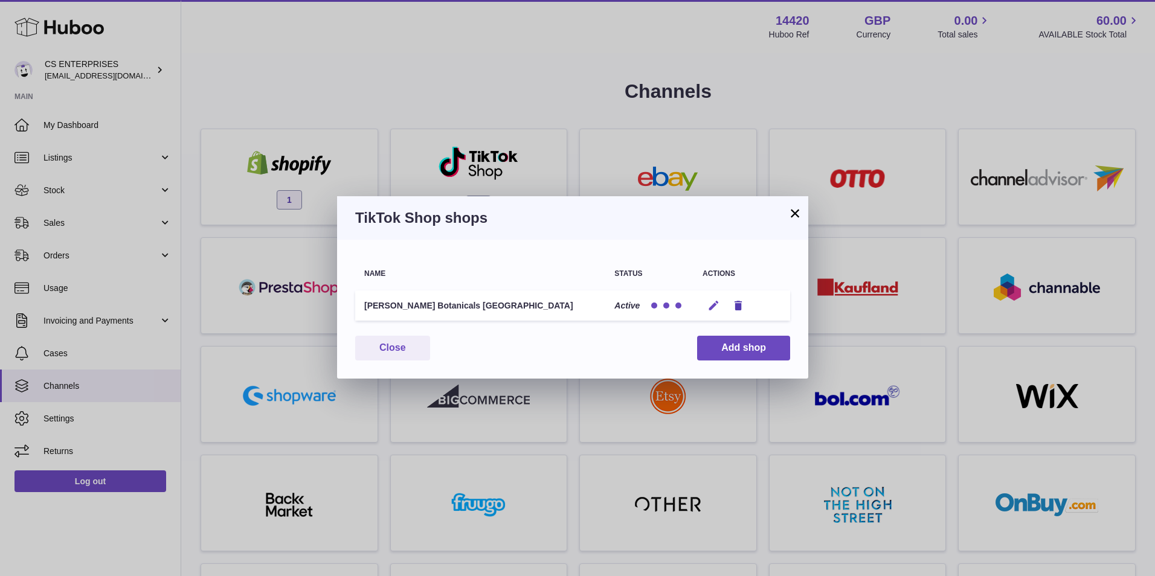
click at [719, 307] on icon "button" at bounding box center [713, 306] width 13 height 13
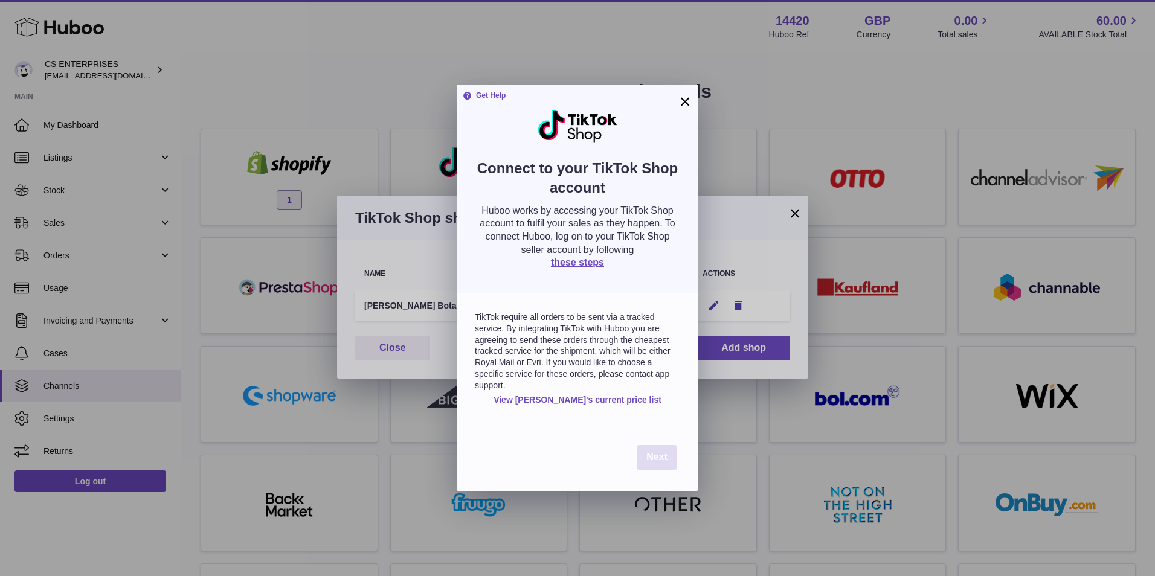
click at [648, 467] on button "Next" at bounding box center [657, 457] width 40 height 25
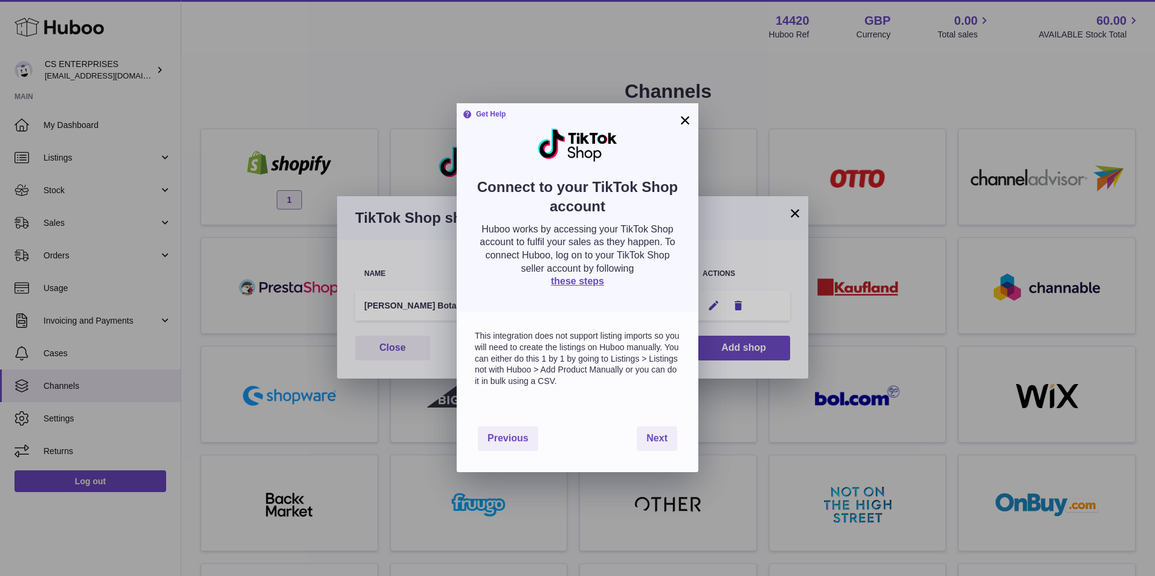
click at [683, 121] on button "×" at bounding box center [685, 120] width 14 height 14
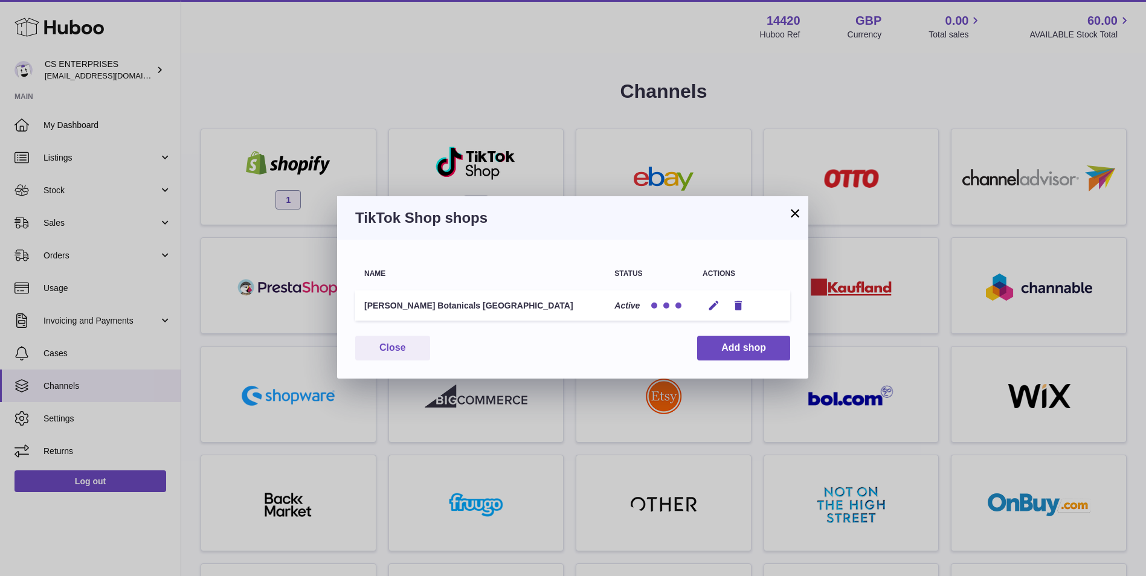
click at [799, 217] on button "×" at bounding box center [795, 213] width 14 height 14
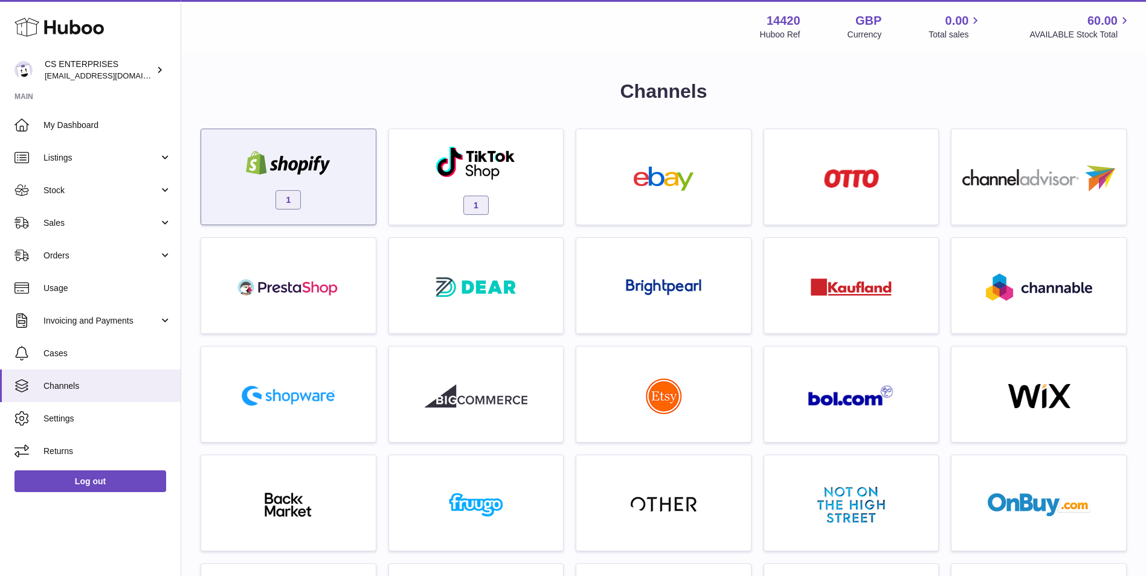
click at [359, 201] on div "1" at bounding box center [288, 179] width 163 height 77
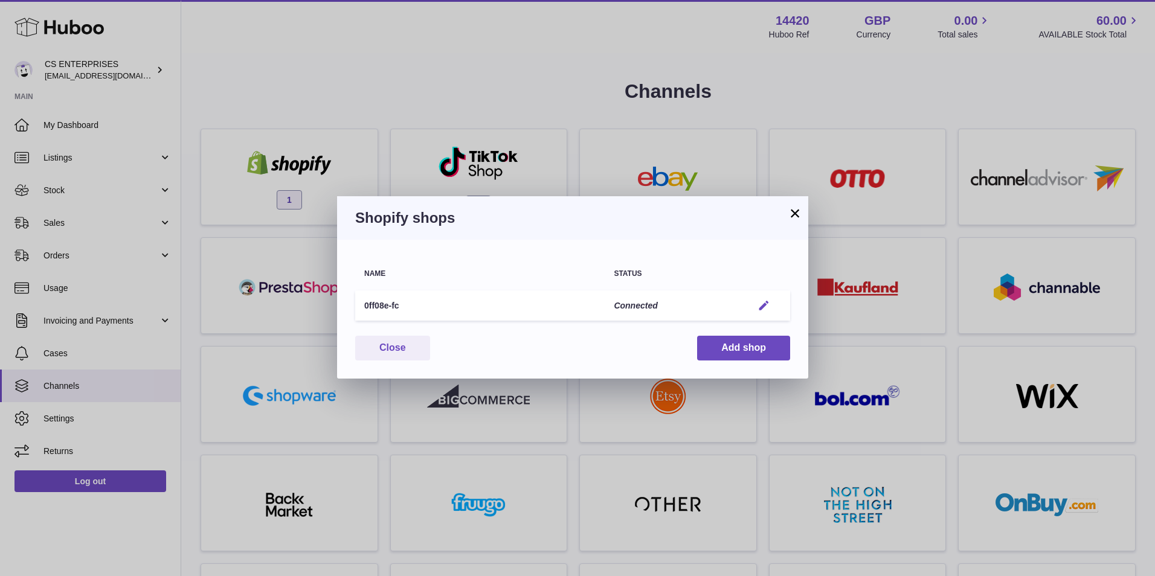
click at [762, 309] on em "button" at bounding box center [764, 306] width 13 height 13
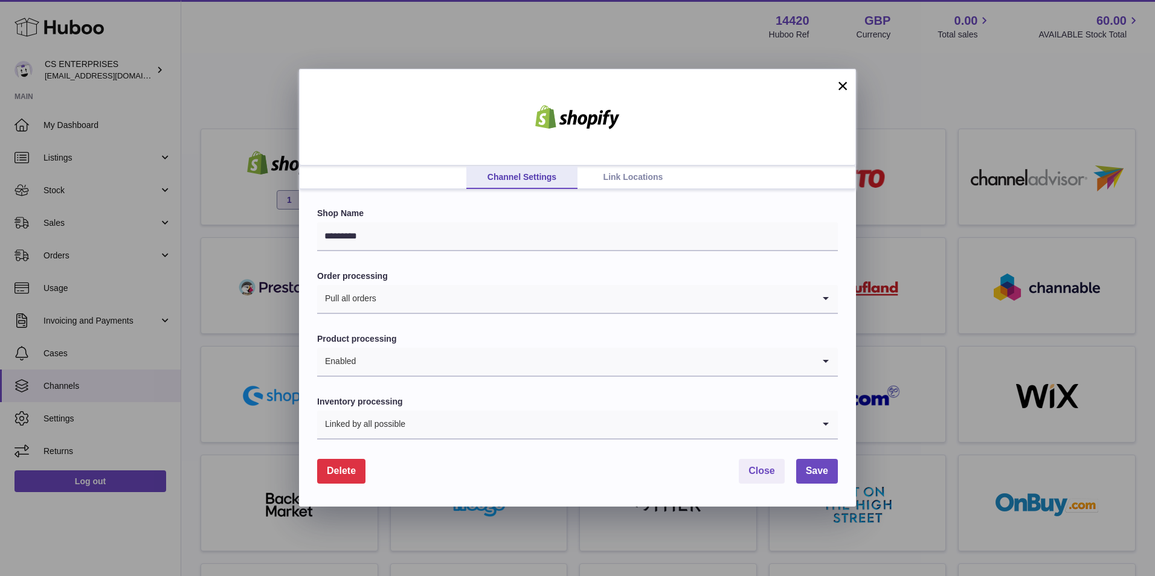
click at [644, 176] on link "Link Locations" at bounding box center [633, 177] width 111 height 23
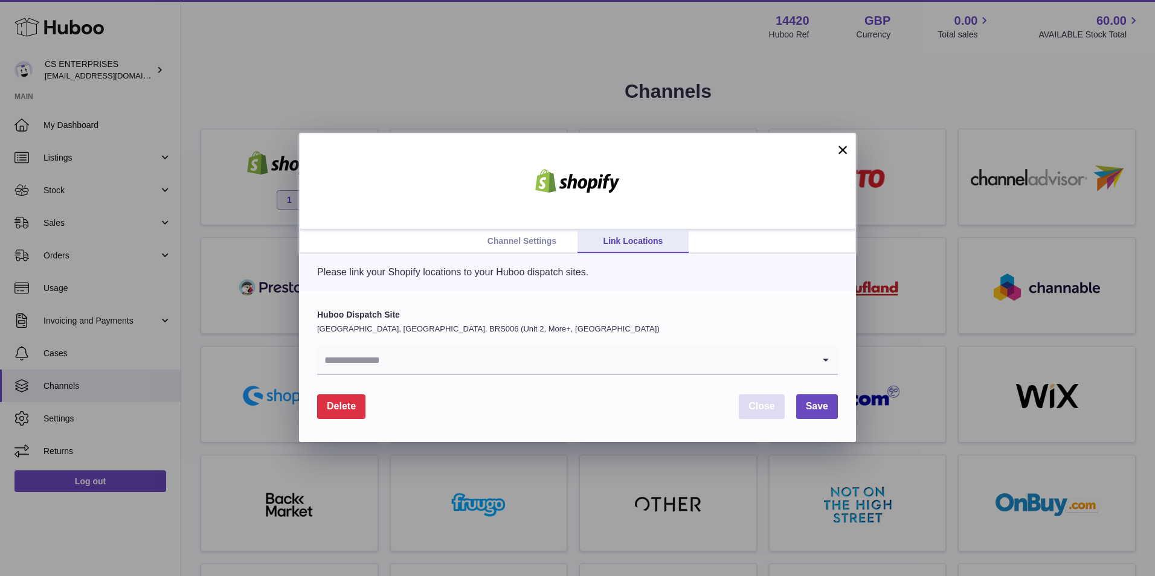
click at [758, 406] on span "Close" at bounding box center [761, 406] width 27 height 10
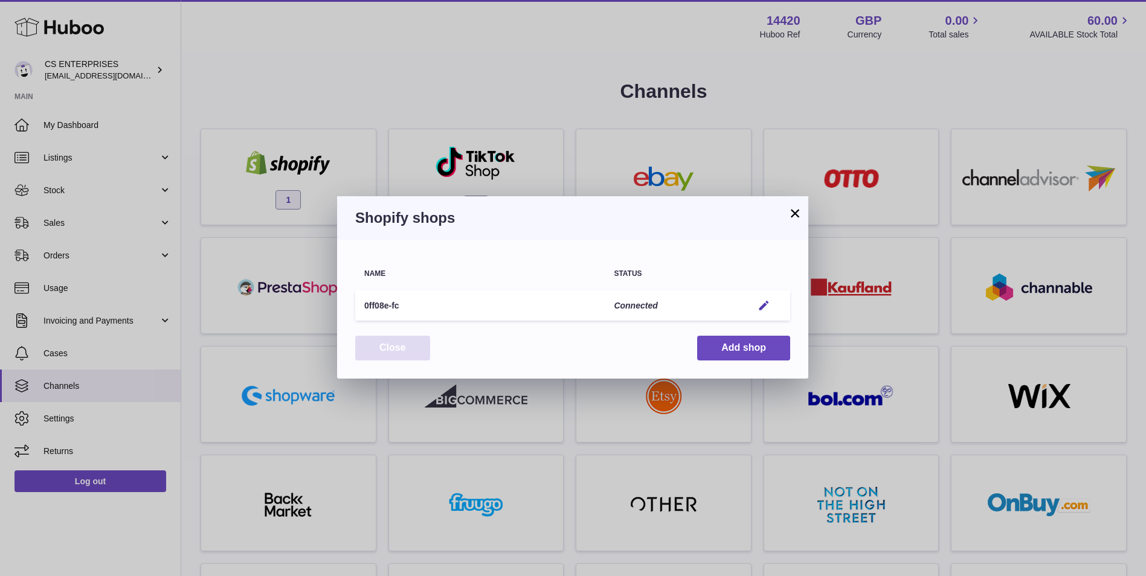
click at [411, 344] on button "Close" at bounding box center [392, 348] width 75 height 25
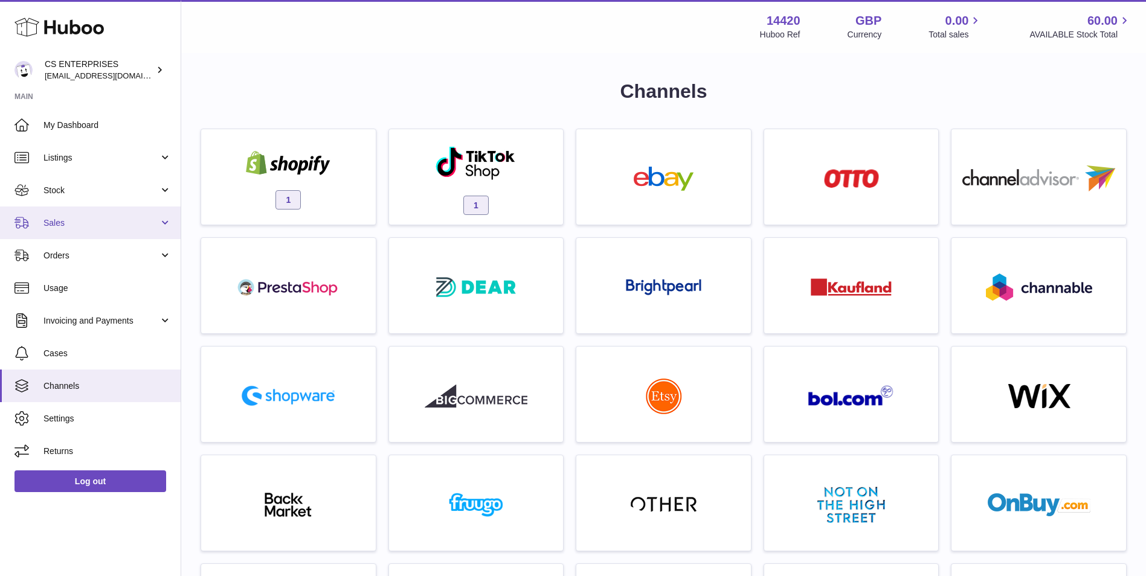
click at [92, 236] on link "Sales" at bounding box center [90, 223] width 181 height 33
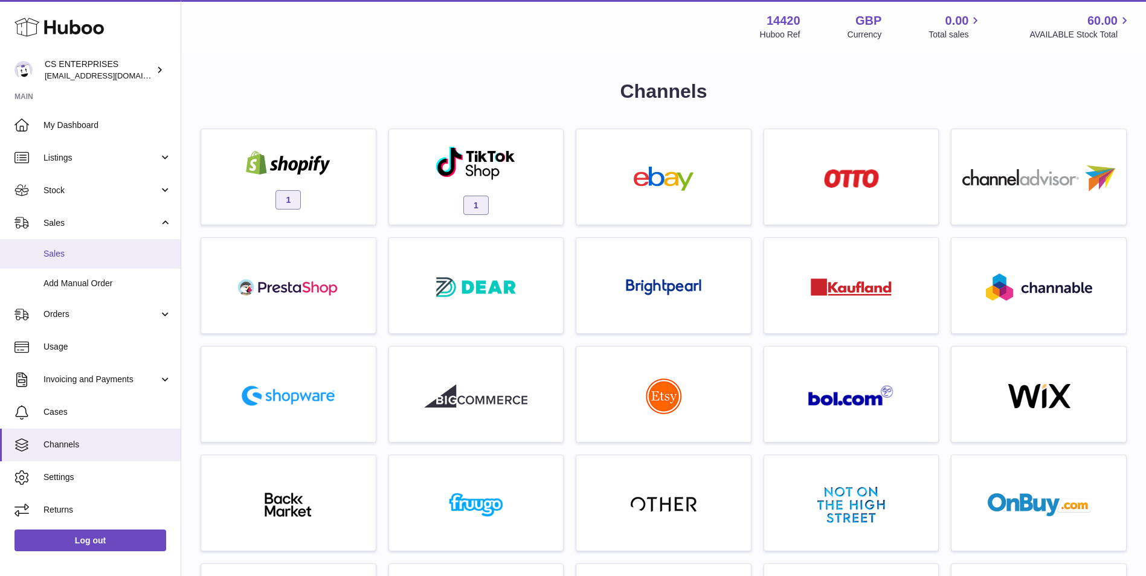
click at [93, 266] on link "Sales" at bounding box center [90, 254] width 181 height 30
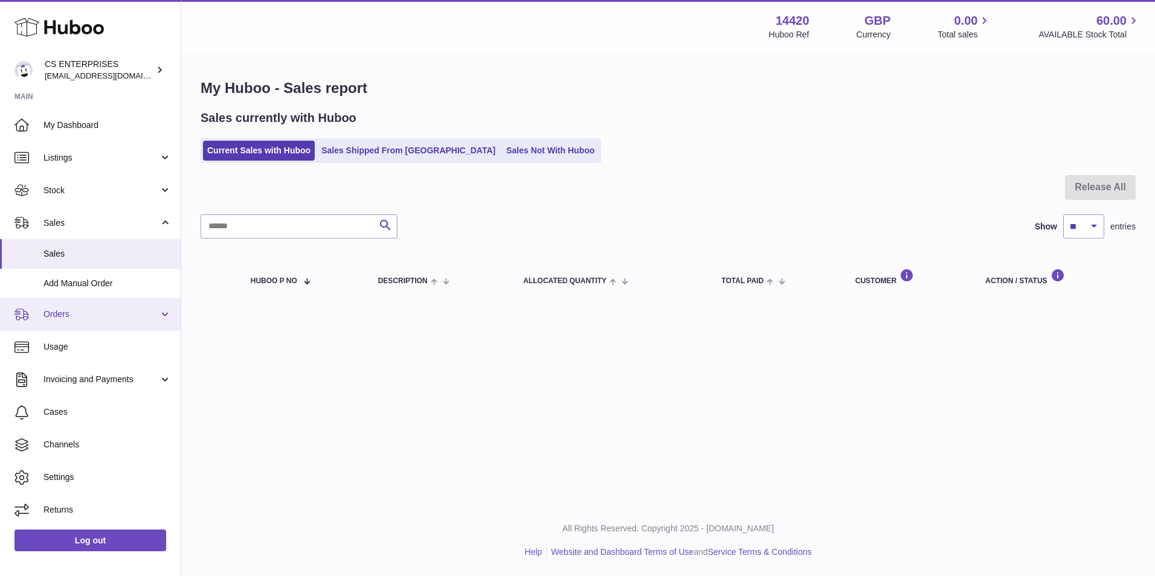
click at [86, 320] on span "Orders" at bounding box center [100, 314] width 115 height 11
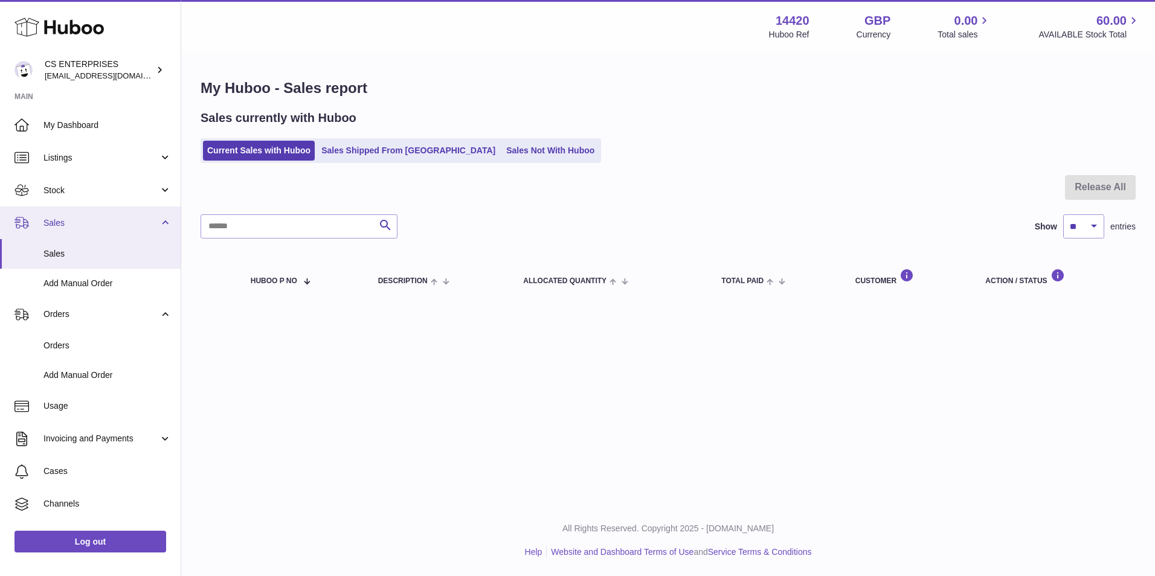
click at [119, 219] on span "Sales" at bounding box center [100, 222] width 115 height 11
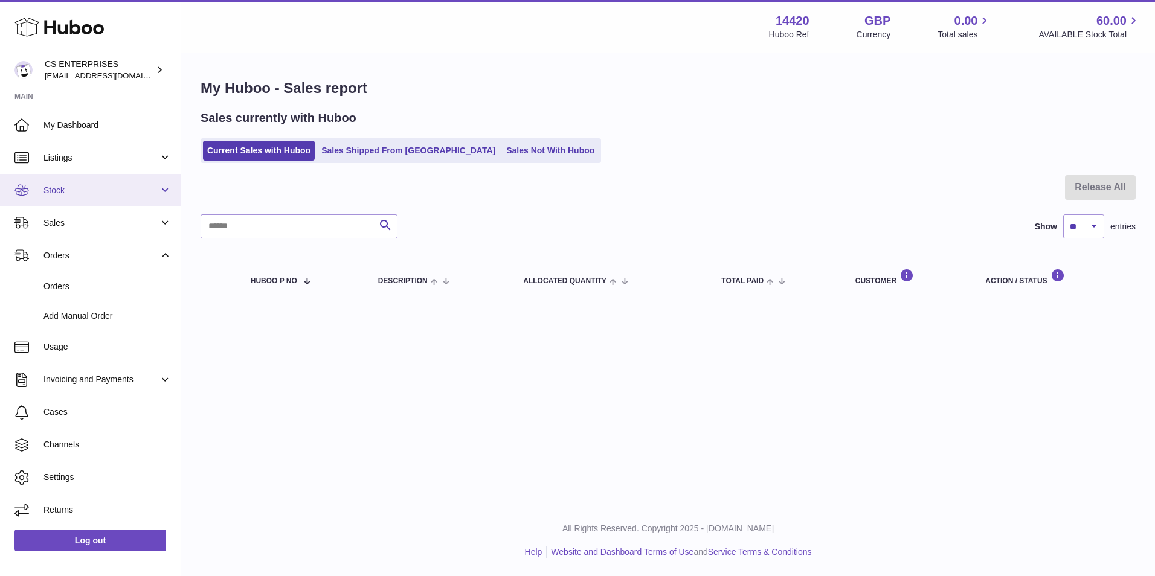
click at [95, 185] on span "Stock" at bounding box center [100, 190] width 115 height 11
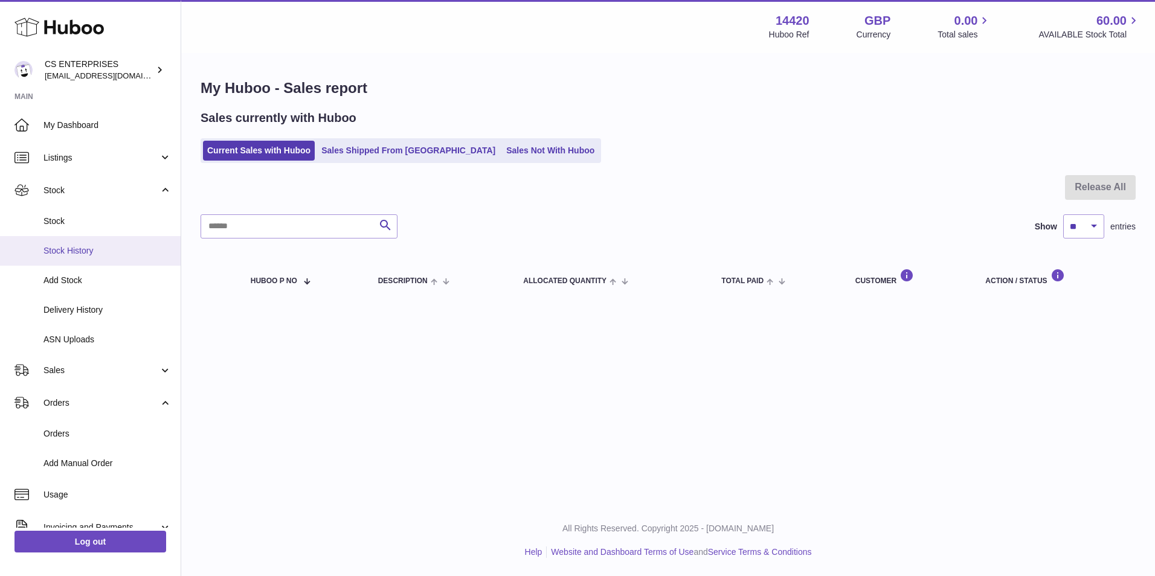
click at [104, 257] on link "Stock History" at bounding box center [90, 251] width 181 height 30
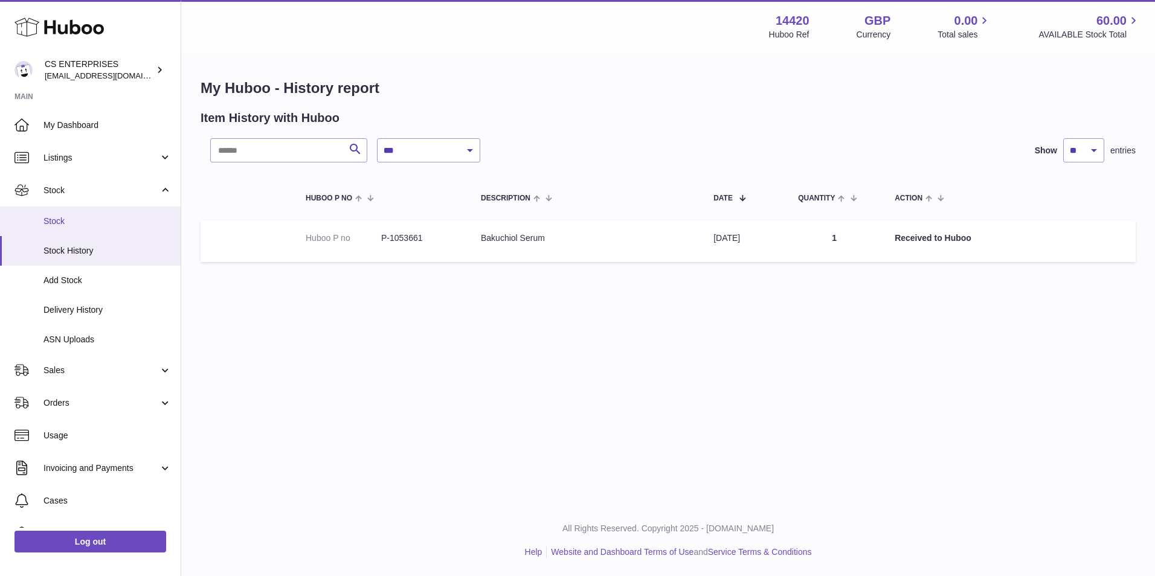
click at [92, 210] on link "Stock" at bounding box center [90, 222] width 181 height 30
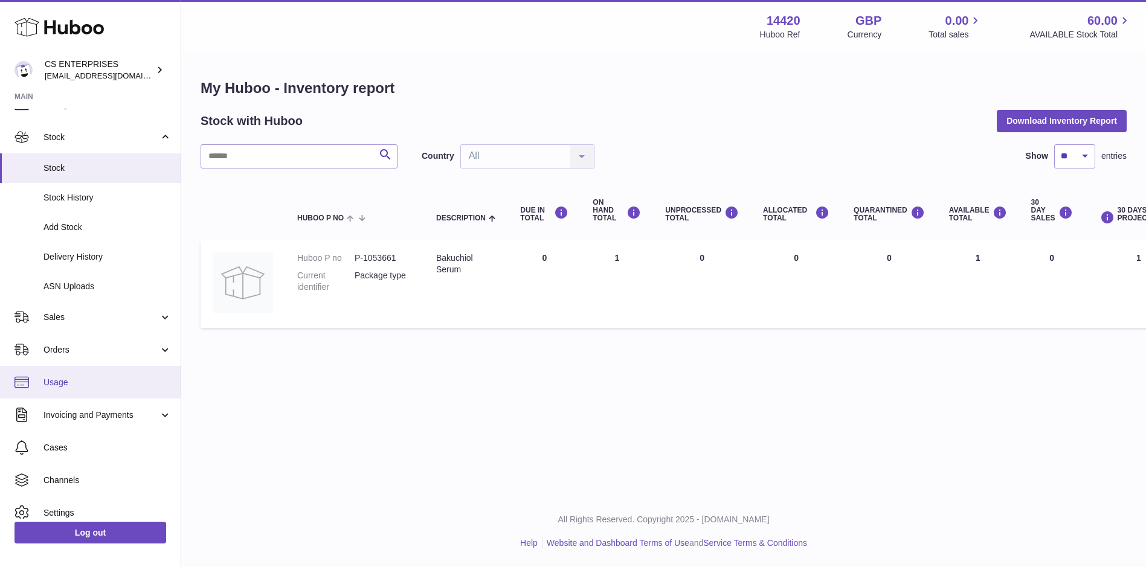
scroll to position [87, 0]
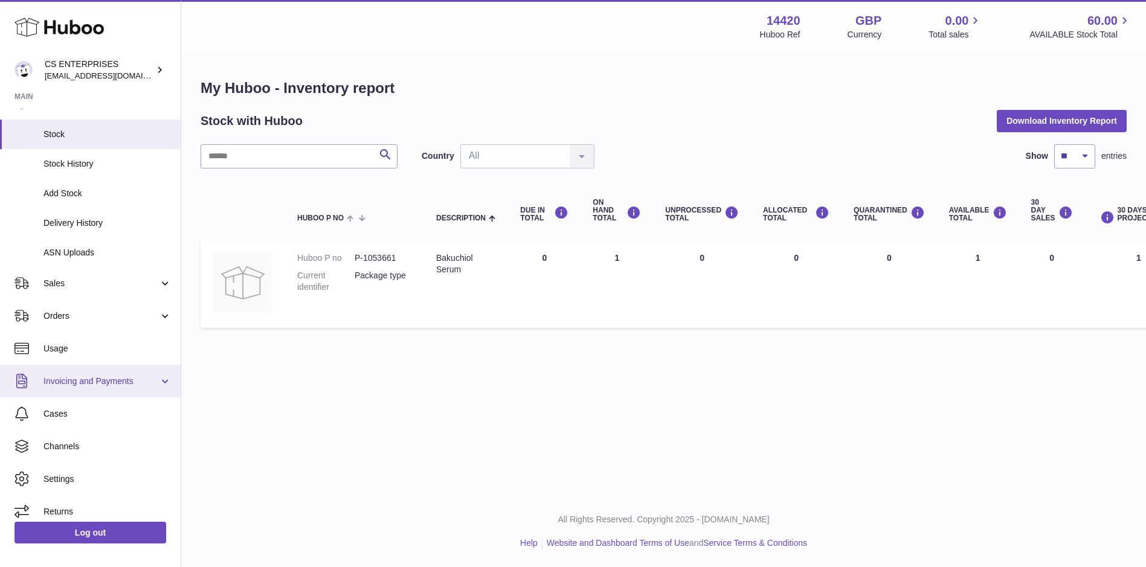
click at [89, 385] on span "Invoicing and Payments" at bounding box center [100, 381] width 115 height 11
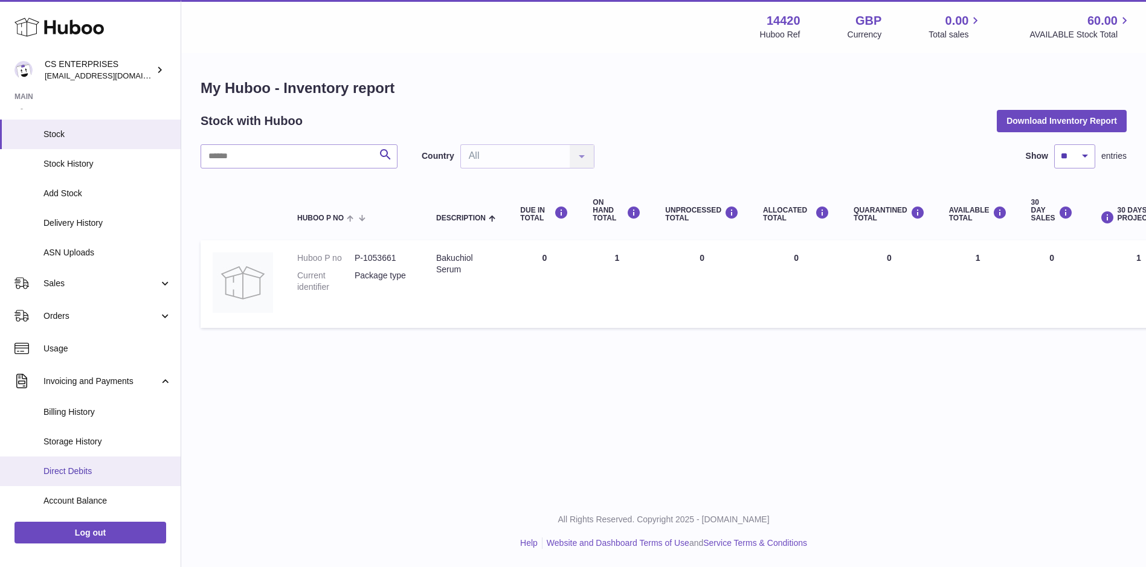
click at [111, 466] on span "Direct Debits" at bounding box center [107, 471] width 128 height 11
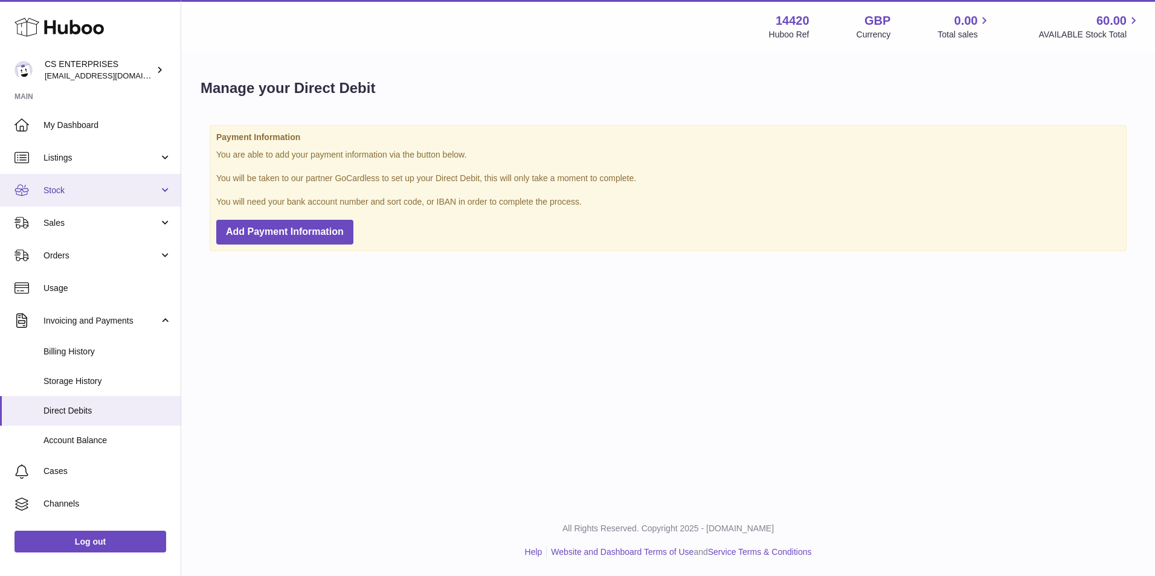
click at [114, 199] on link "Stock" at bounding box center [90, 190] width 181 height 33
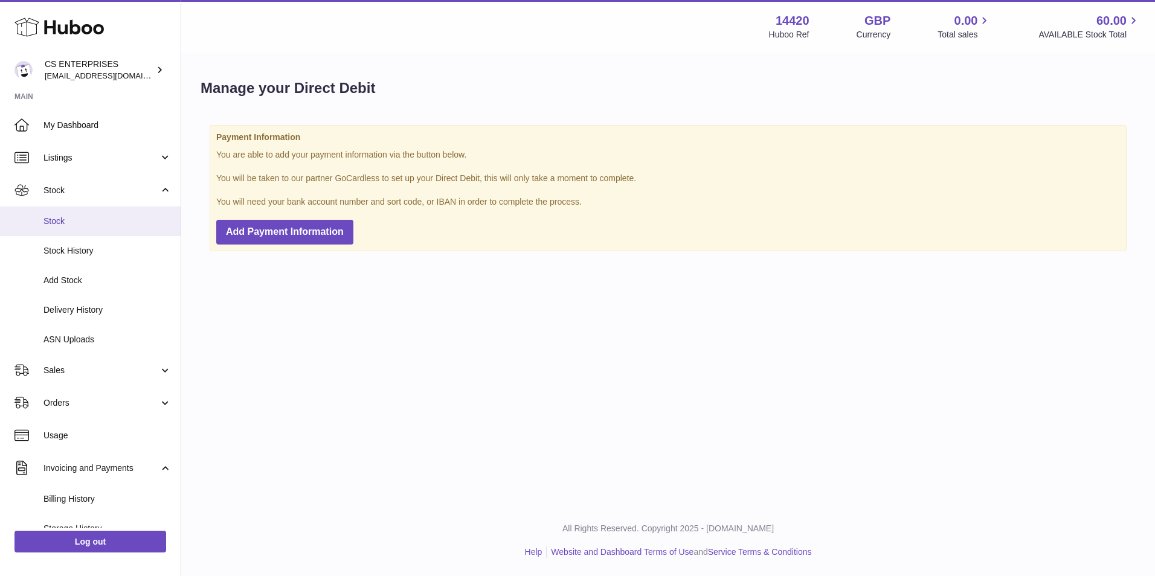
click at [128, 228] on link "Stock" at bounding box center [90, 222] width 181 height 30
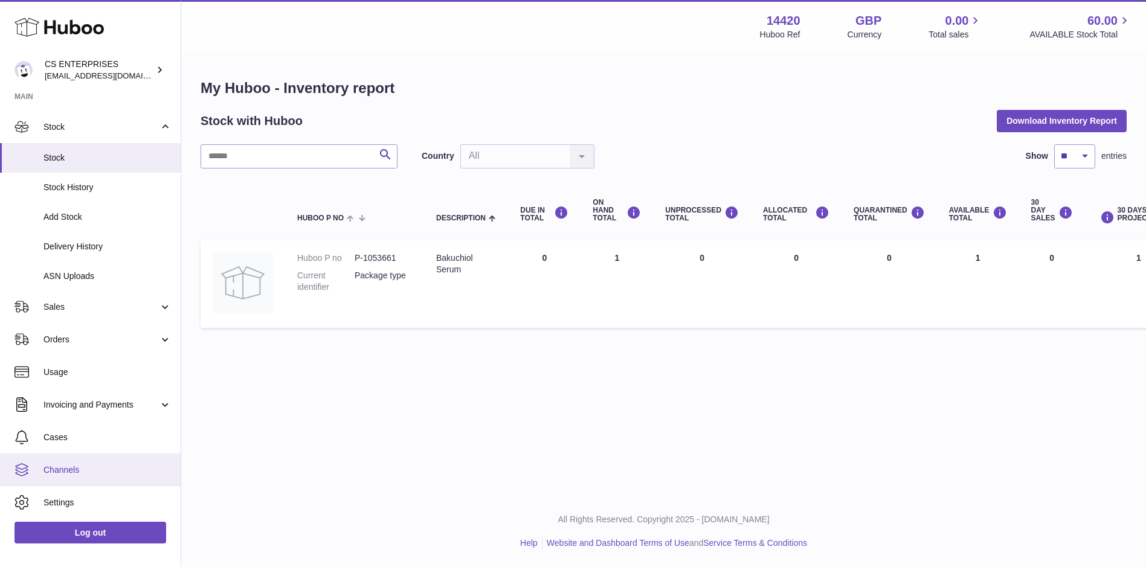
scroll to position [87, 0]
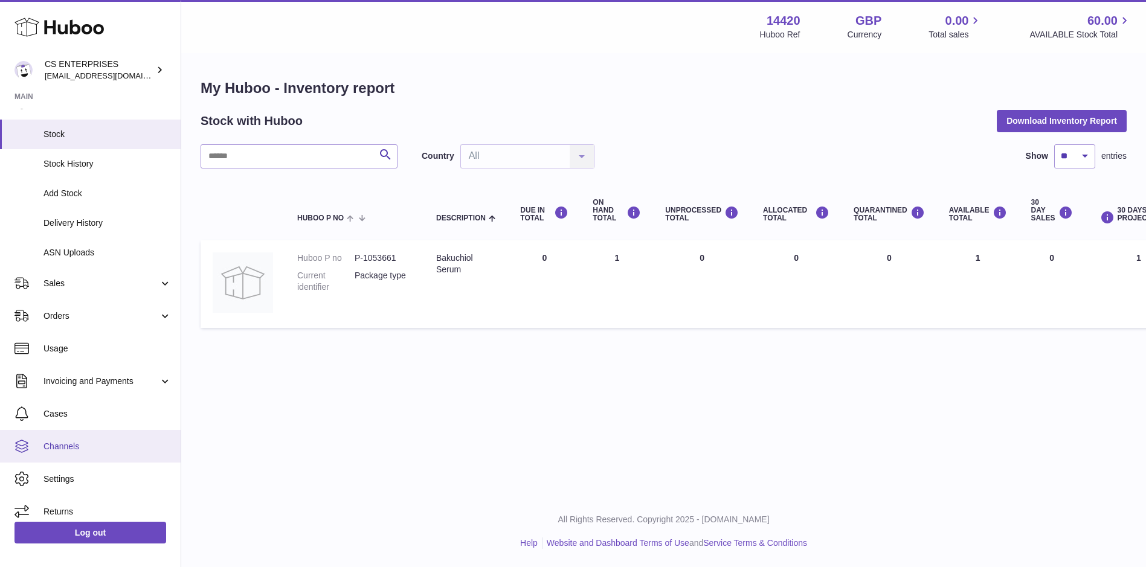
click at [83, 441] on span "Channels" at bounding box center [107, 446] width 128 height 11
